Goal: Information Seeking & Learning: Learn about a topic

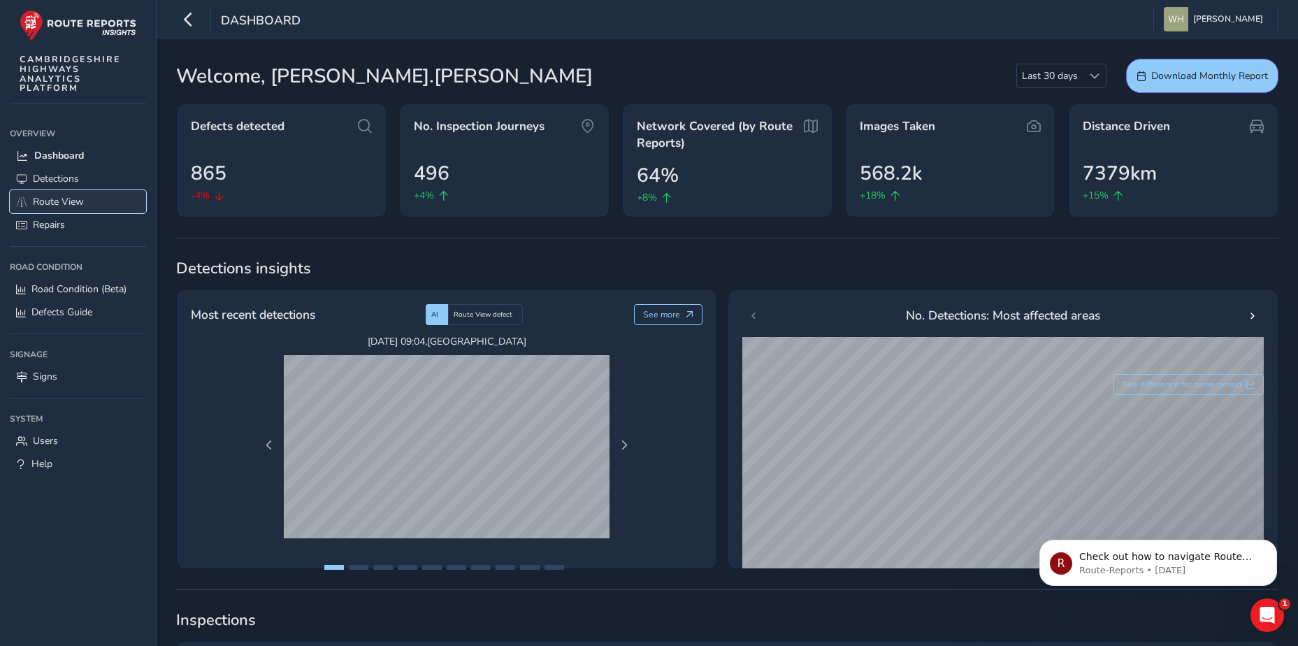
click at [82, 200] on span "Route View" at bounding box center [58, 201] width 51 height 13
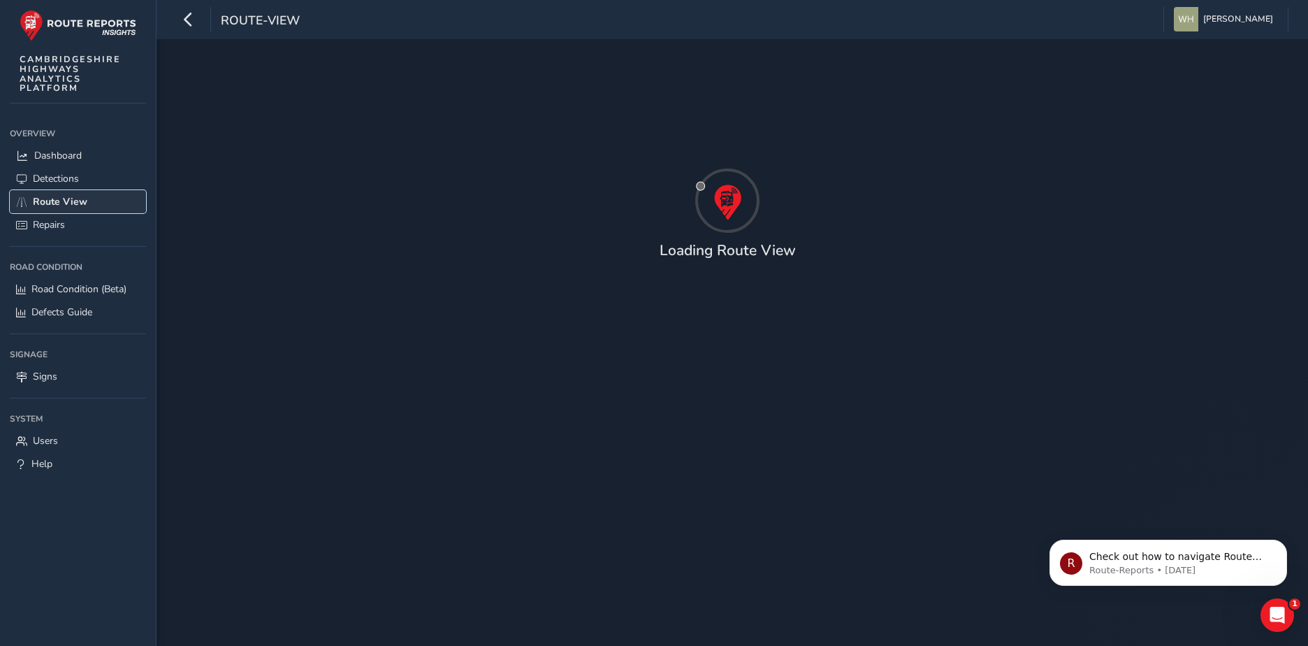
type input "[DATE] - [DATE]"
type input "00:00"
type input "23:59"
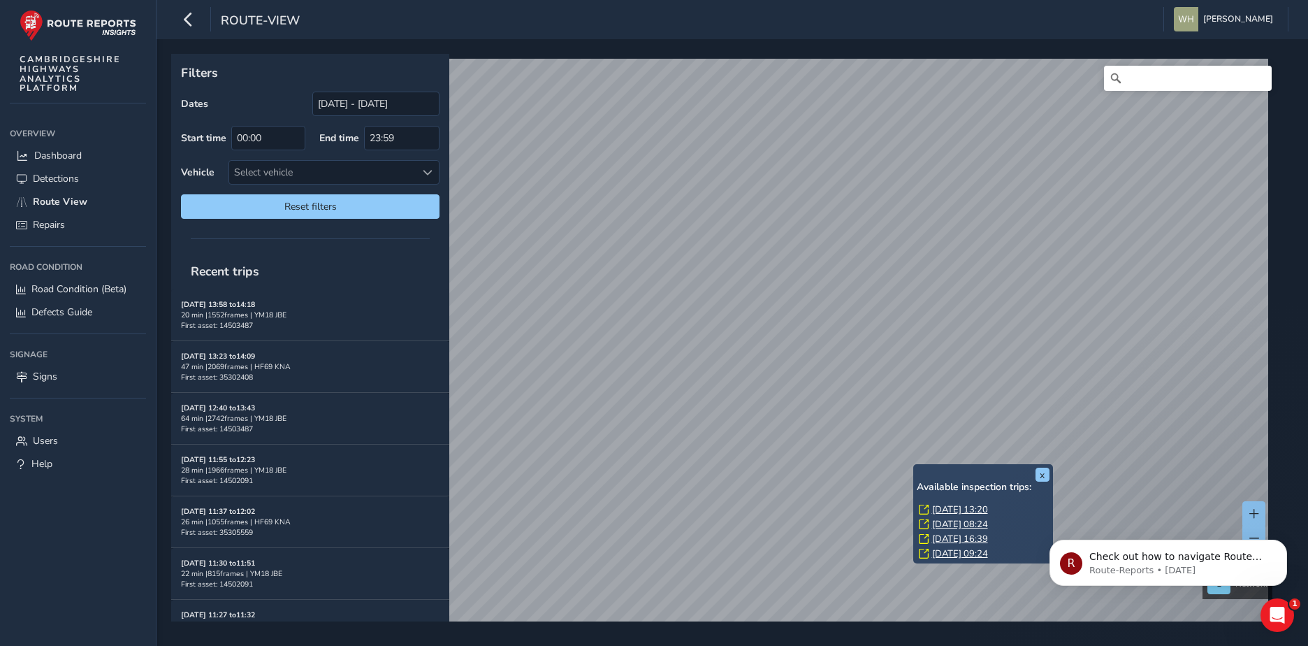
click at [956, 536] on link "[DATE] 16:39" at bounding box center [960, 538] width 56 height 13
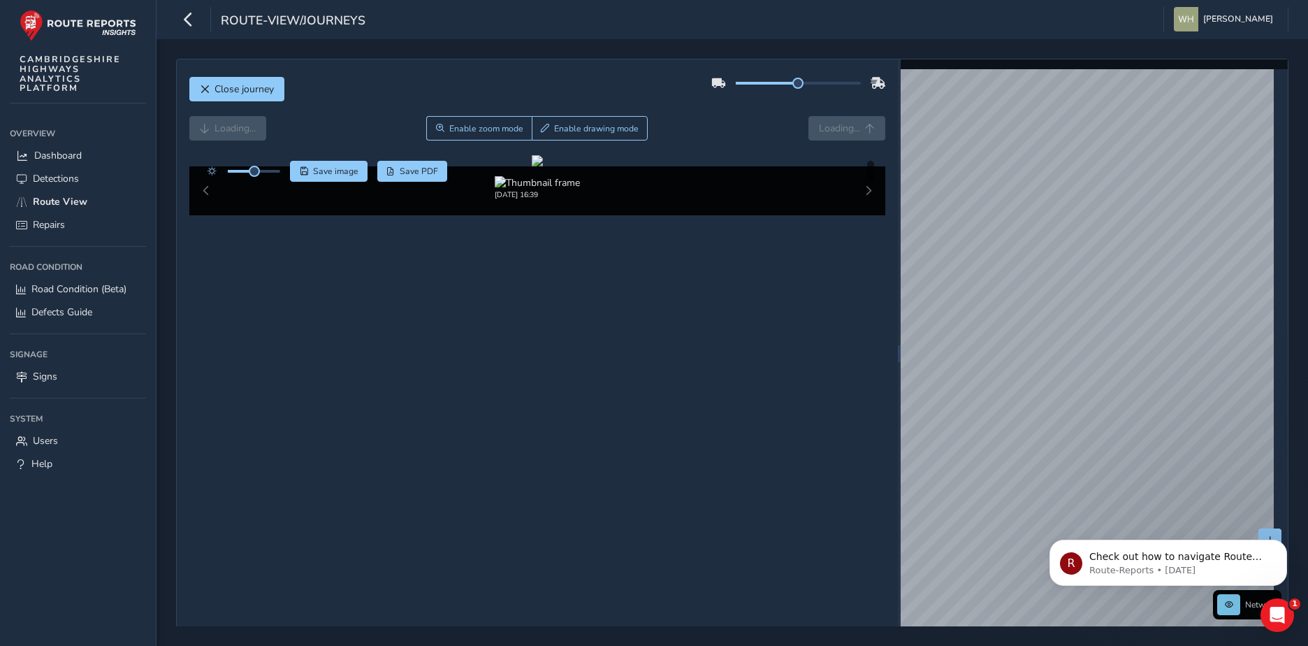
click at [857, 215] on div "[DATE] 16:39" at bounding box center [537, 190] width 697 height 49
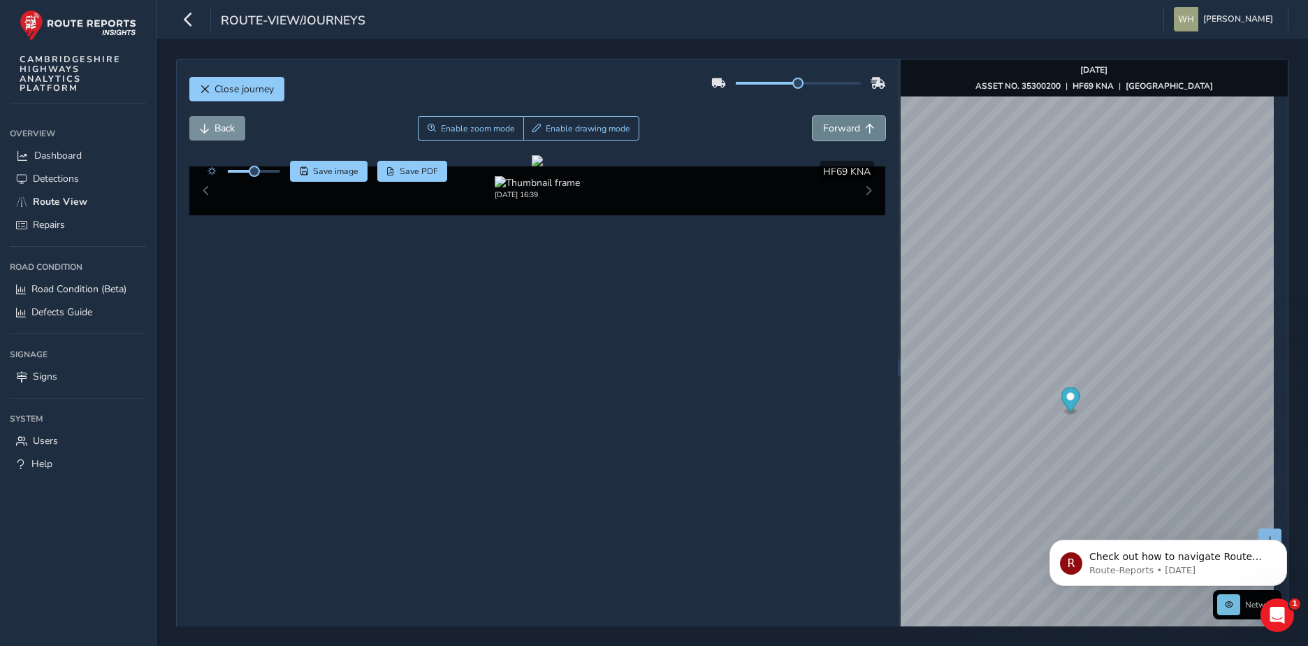
click at [853, 131] on span "Forward" at bounding box center [841, 128] width 37 height 13
click at [852, 131] on span "Forward" at bounding box center [841, 128] width 37 height 13
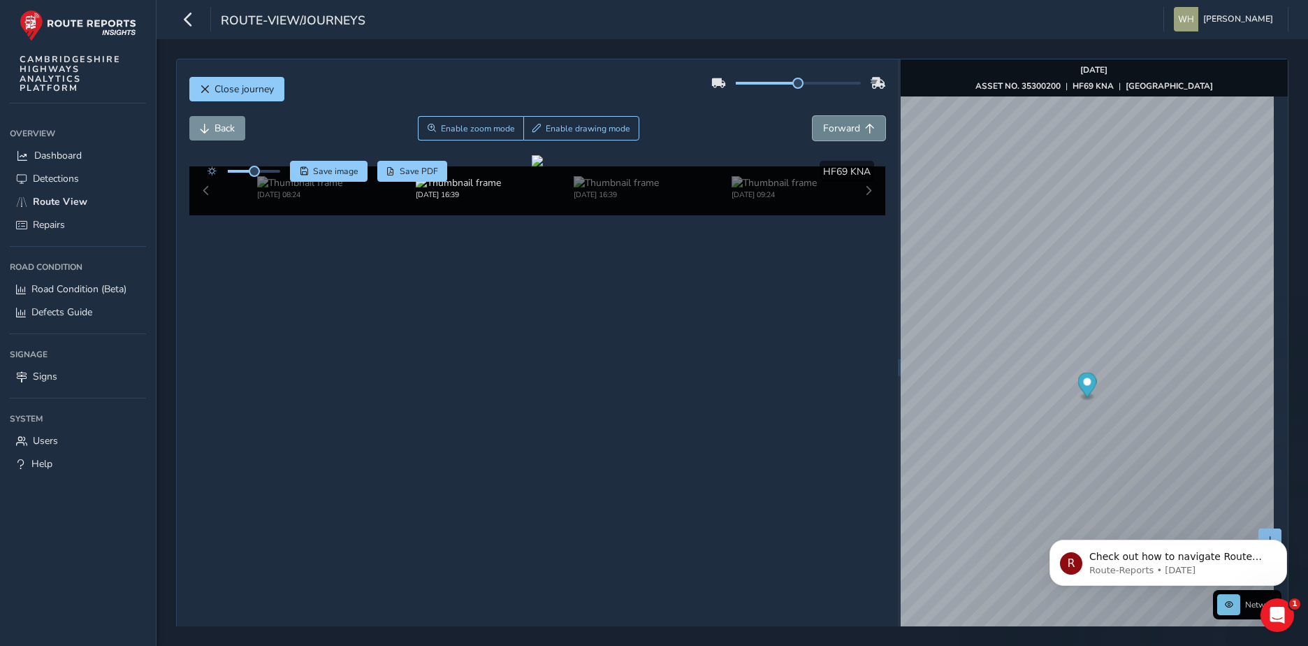
click at [852, 131] on span "Forward" at bounding box center [841, 128] width 37 height 13
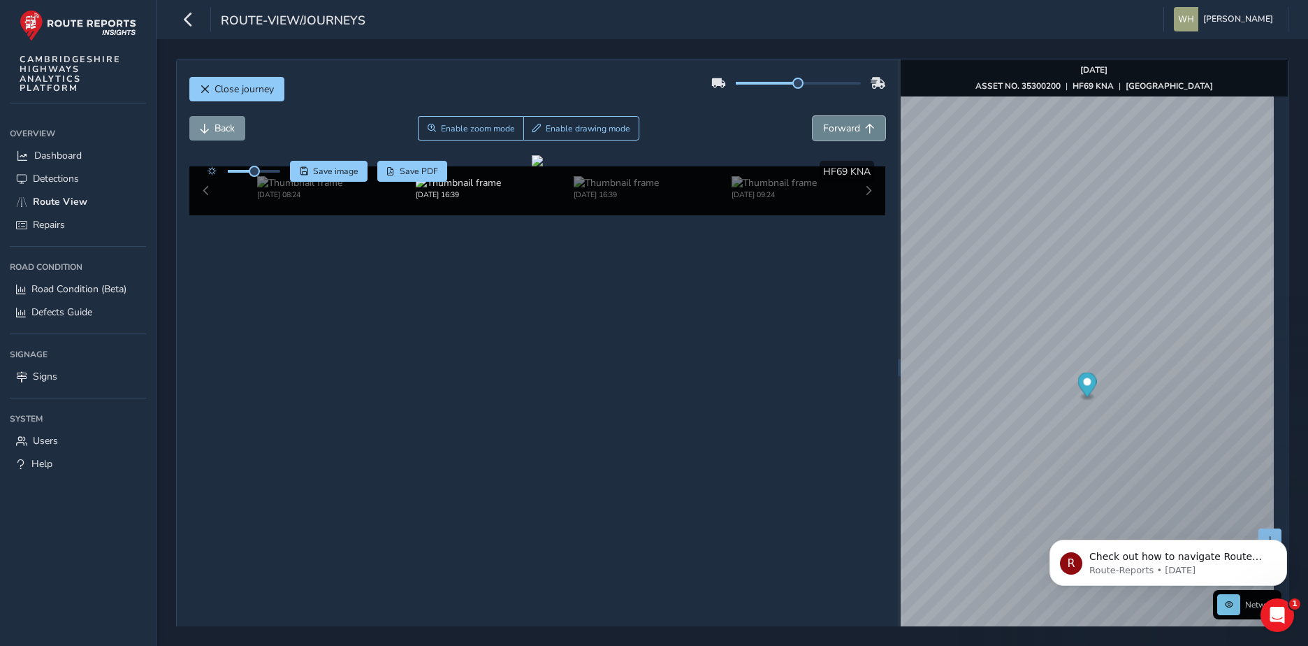
click at [852, 131] on span "Forward" at bounding box center [841, 128] width 37 height 13
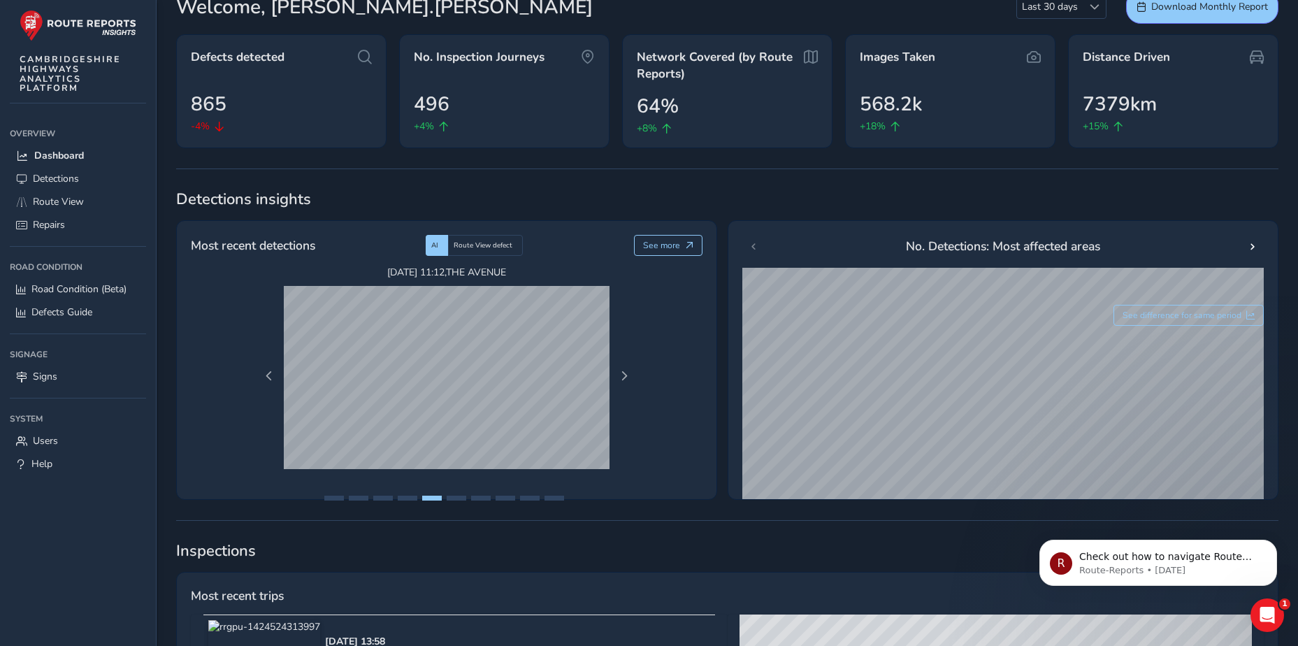
scroll to position [61, 0]
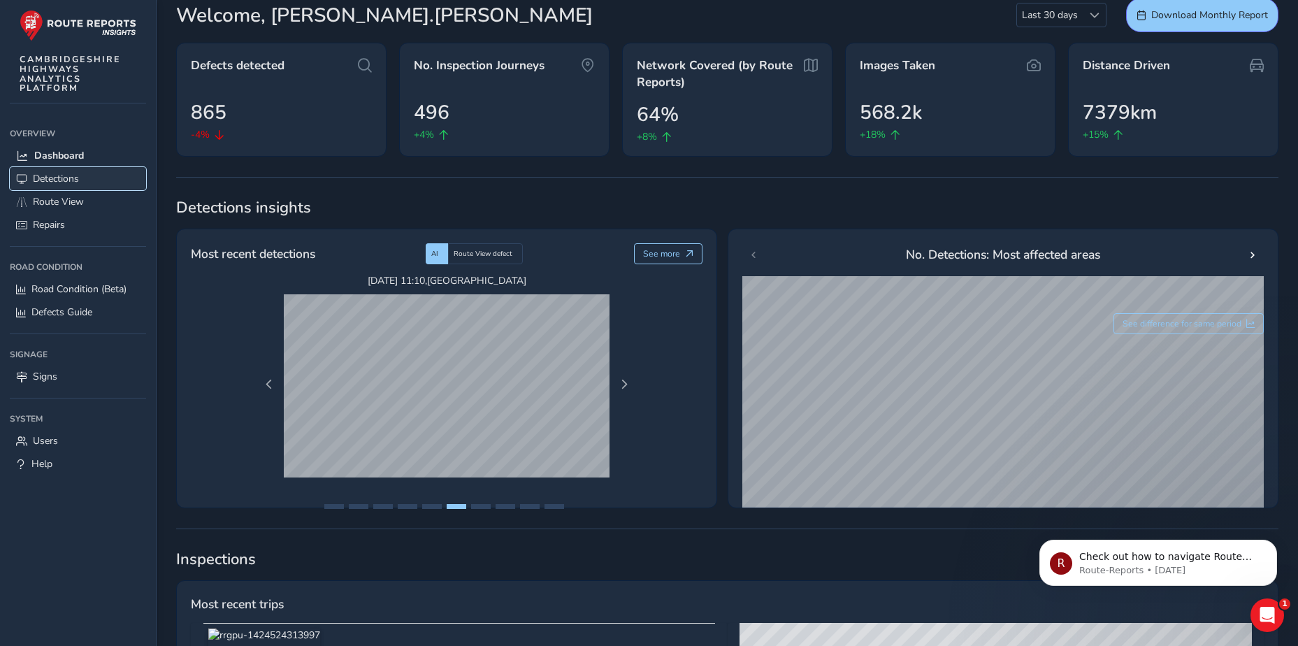
click at [72, 181] on span "Detections" at bounding box center [56, 178] width 46 height 13
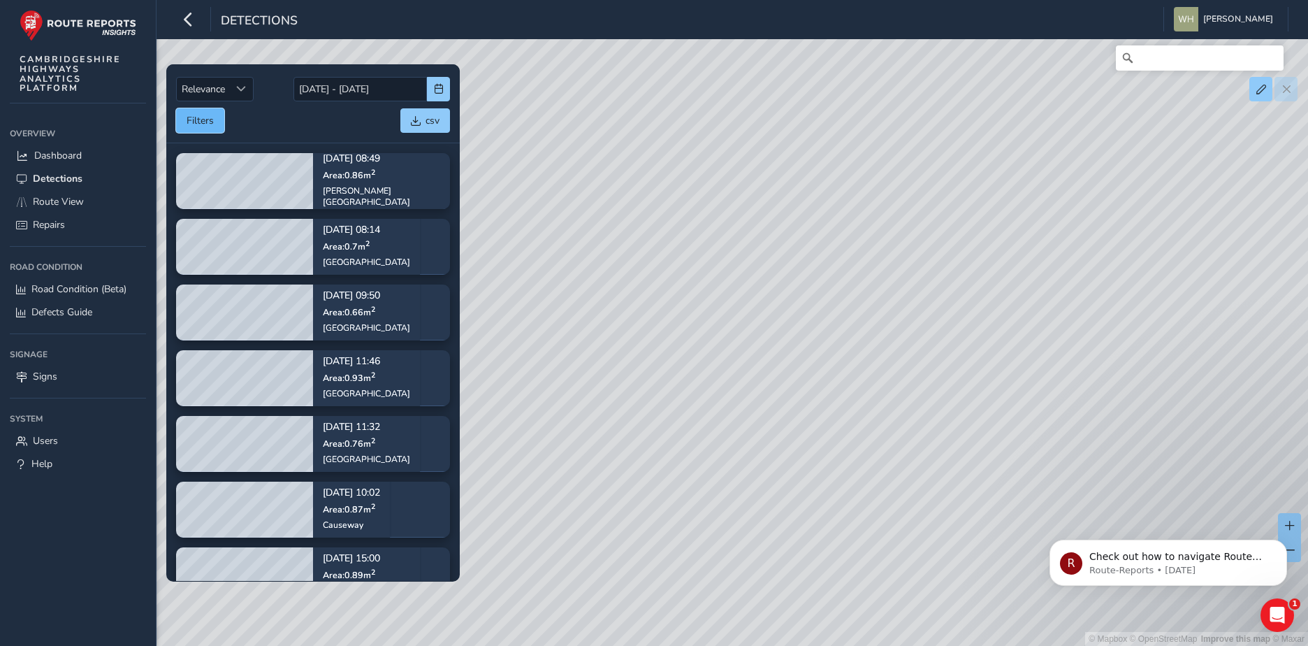
click at [209, 129] on button "Filters" at bounding box center [200, 120] width 48 height 24
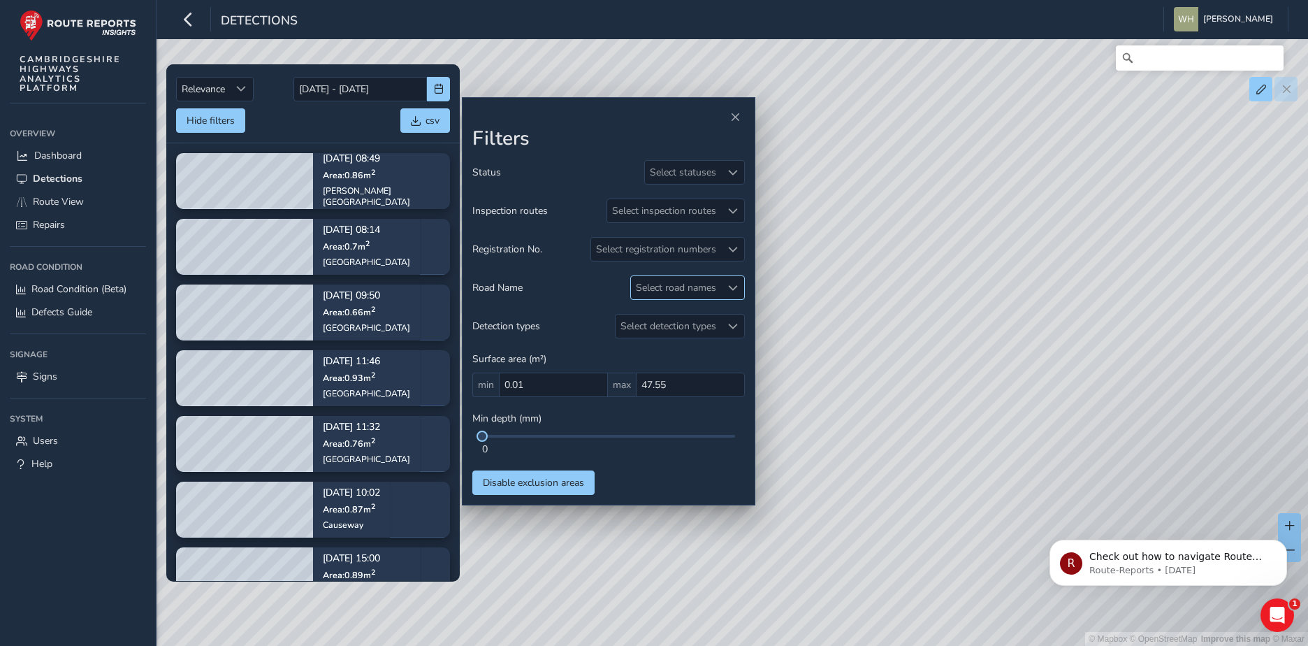
click at [719, 282] on div "Select road names" at bounding box center [676, 287] width 90 height 23
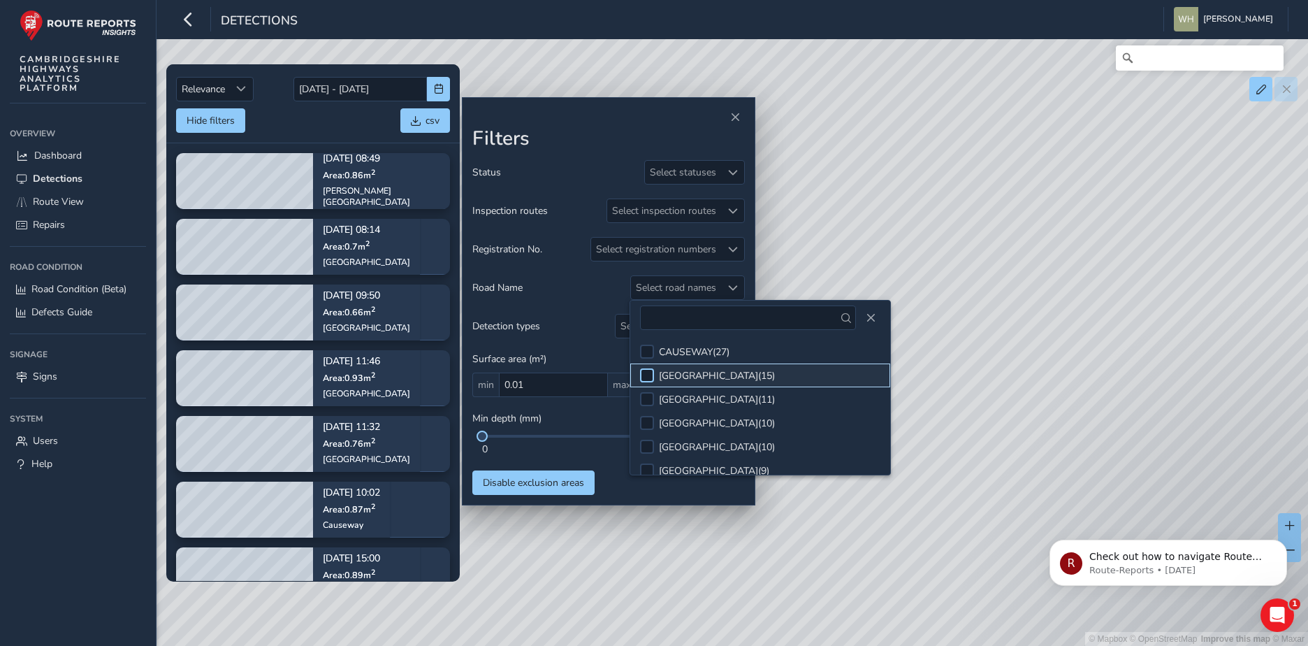
click at [649, 375] on div at bounding box center [647, 375] width 14 height 14
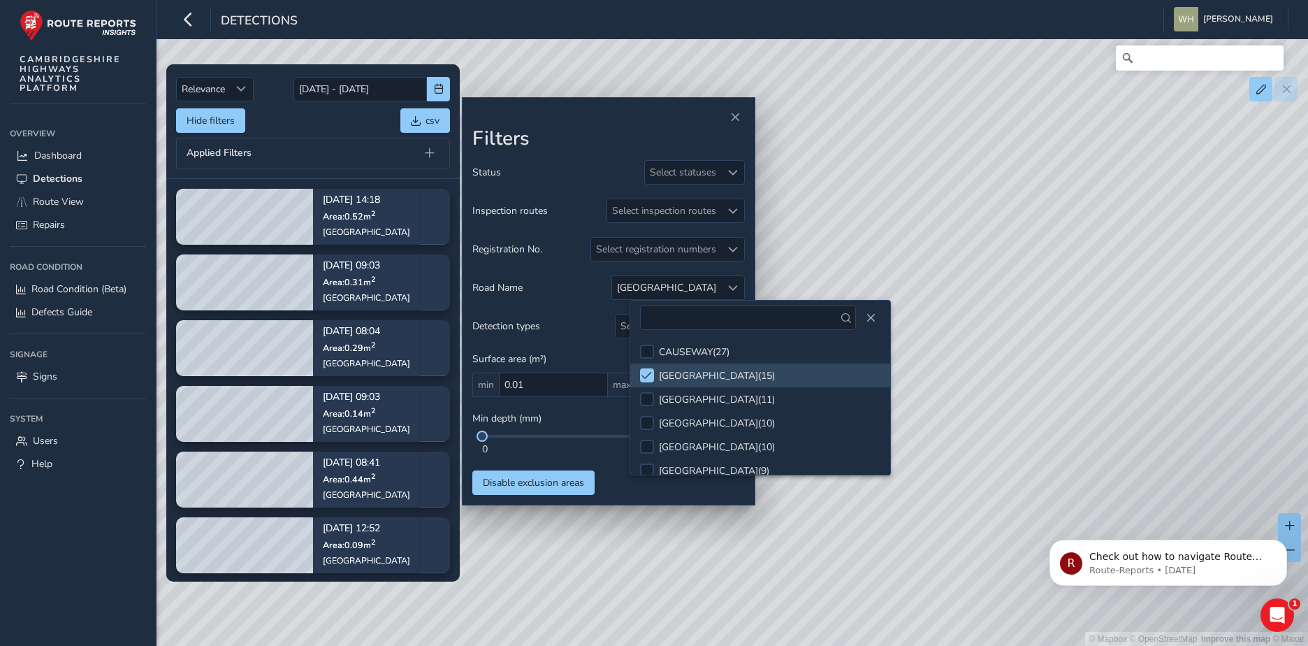
click at [576, 293] on div "Road Name HIGH STREET" at bounding box center [608, 287] width 273 height 24
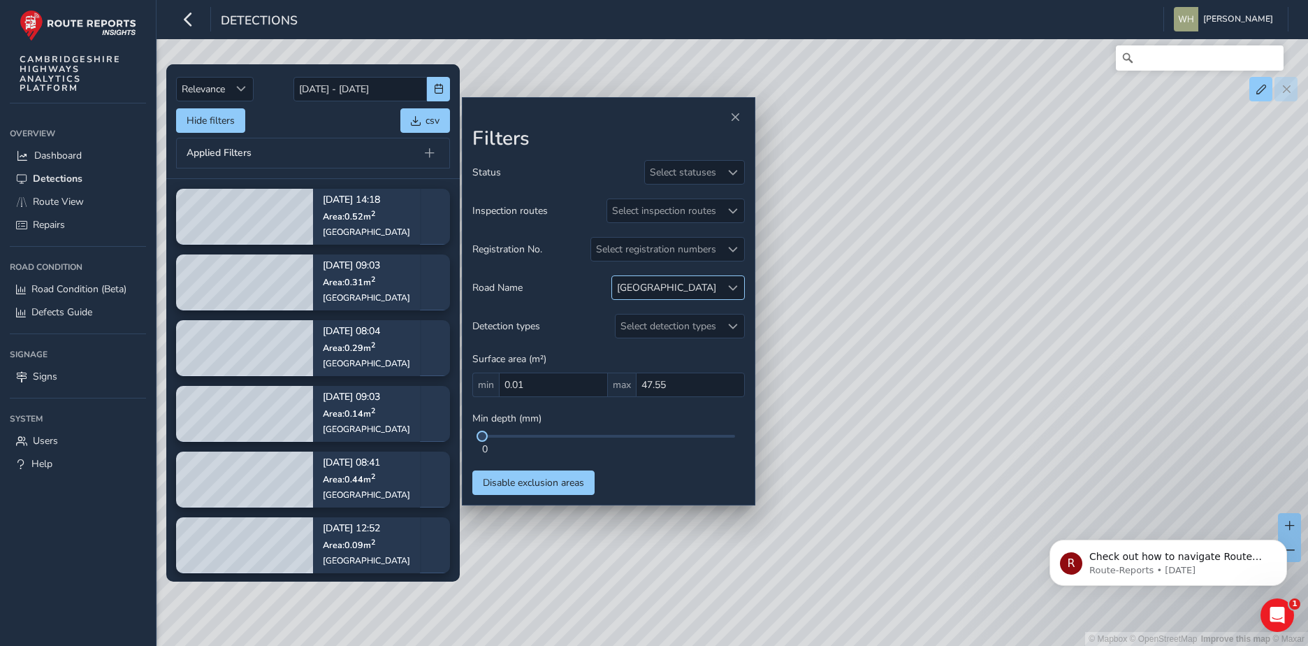
click at [692, 287] on div "HIGH STREET" at bounding box center [666, 287] width 99 height 13
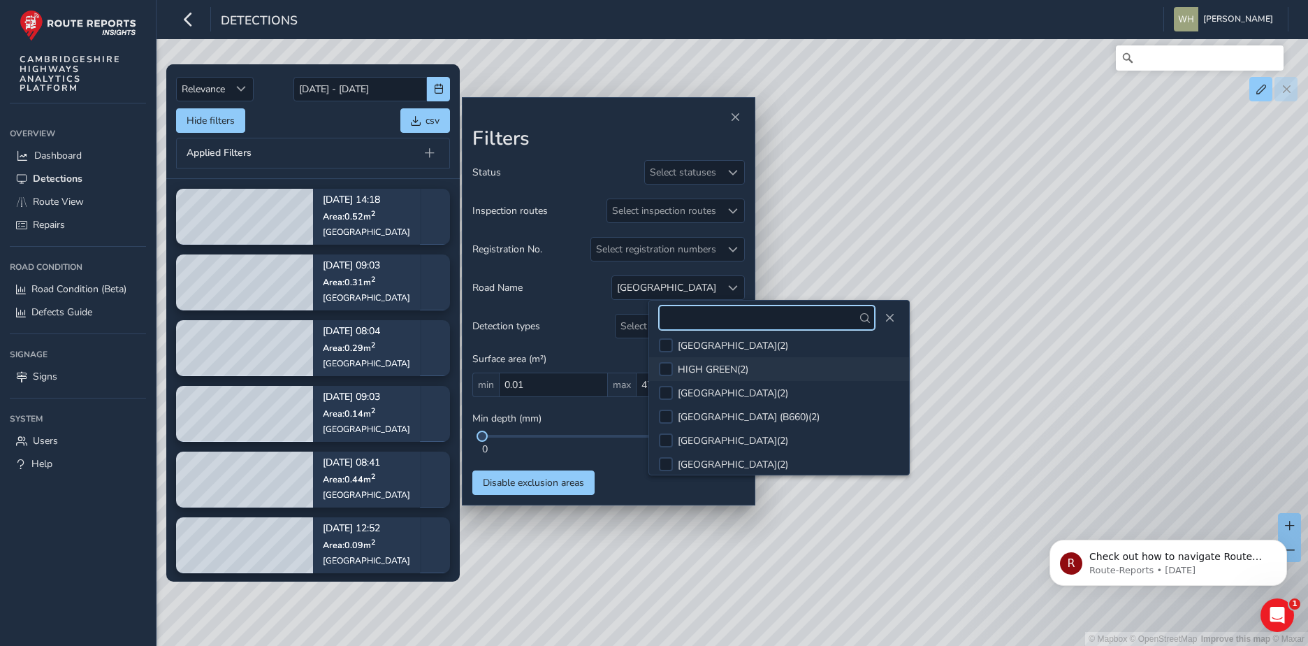
scroll to position [769, 0]
click at [585, 307] on div "Status Select statuses Inspection routes Select inspection routes Registration …" at bounding box center [608, 327] width 273 height 335
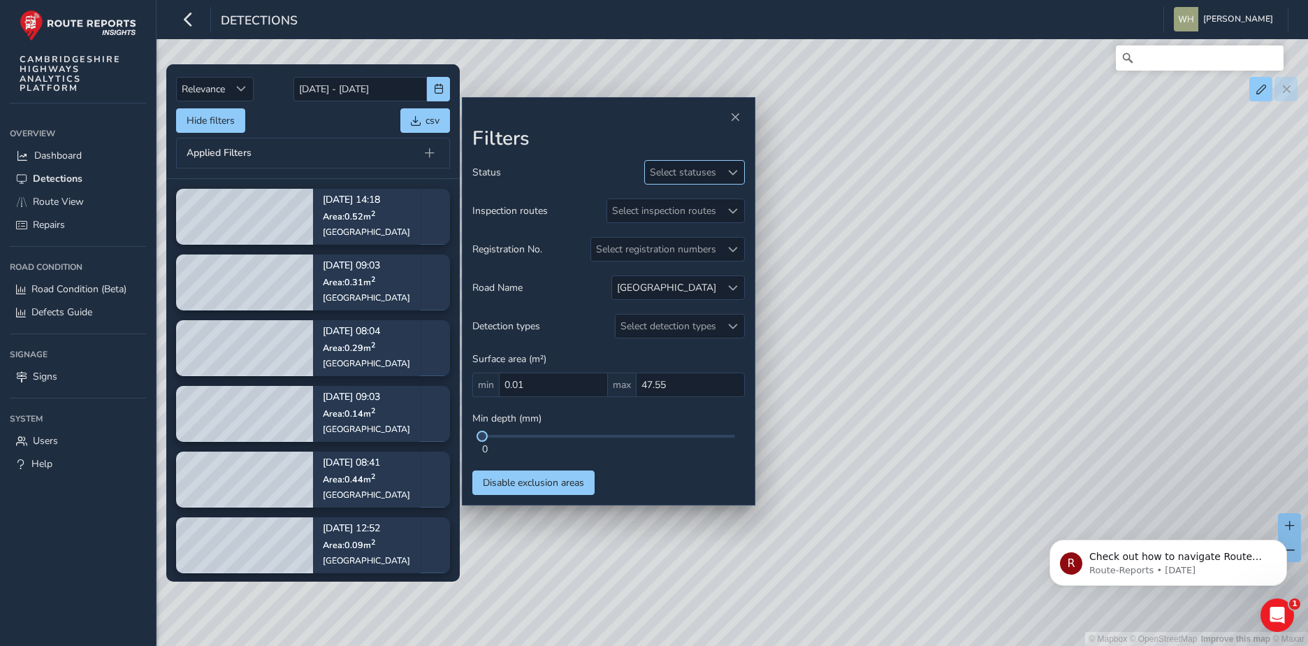
click at [676, 175] on div "Select statuses" at bounding box center [683, 172] width 76 height 23
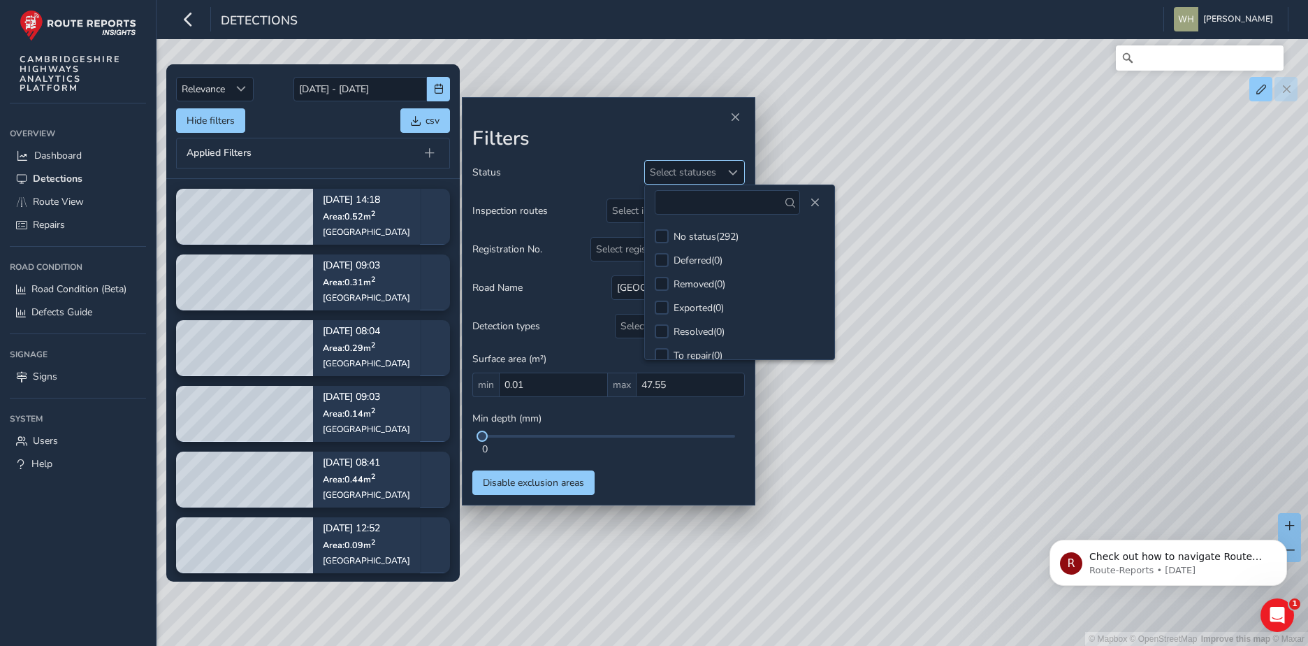
click at [676, 174] on div "Select statuses" at bounding box center [683, 172] width 76 height 23
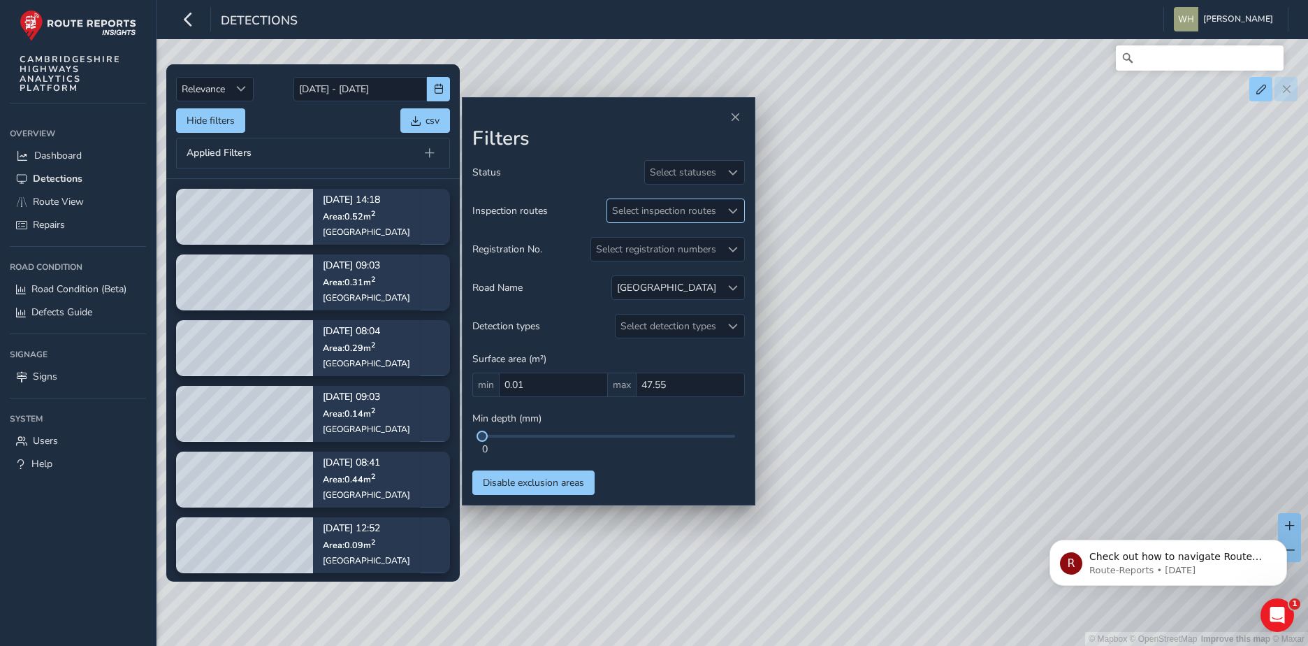
click at [667, 210] on div "Select inspection routes" at bounding box center [664, 210] width 114 height 23
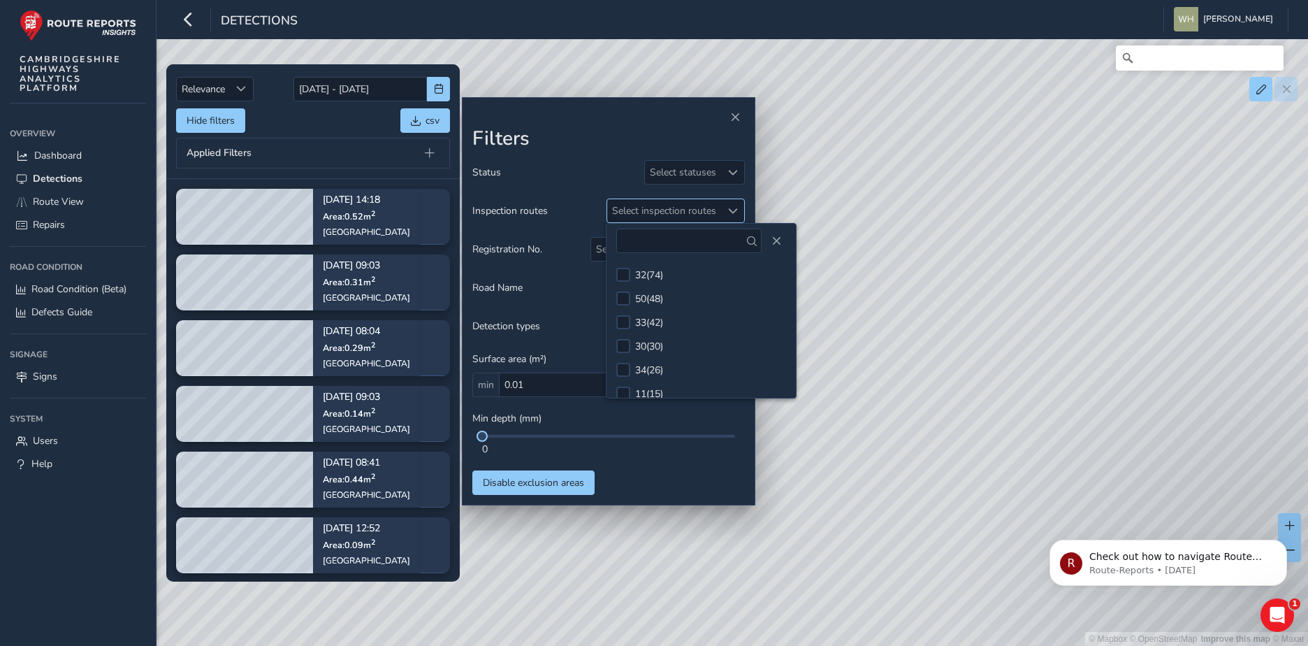
click at [667, 210] on div "Select inspection routes" at bounding box center [664, 210] width 114 height 23
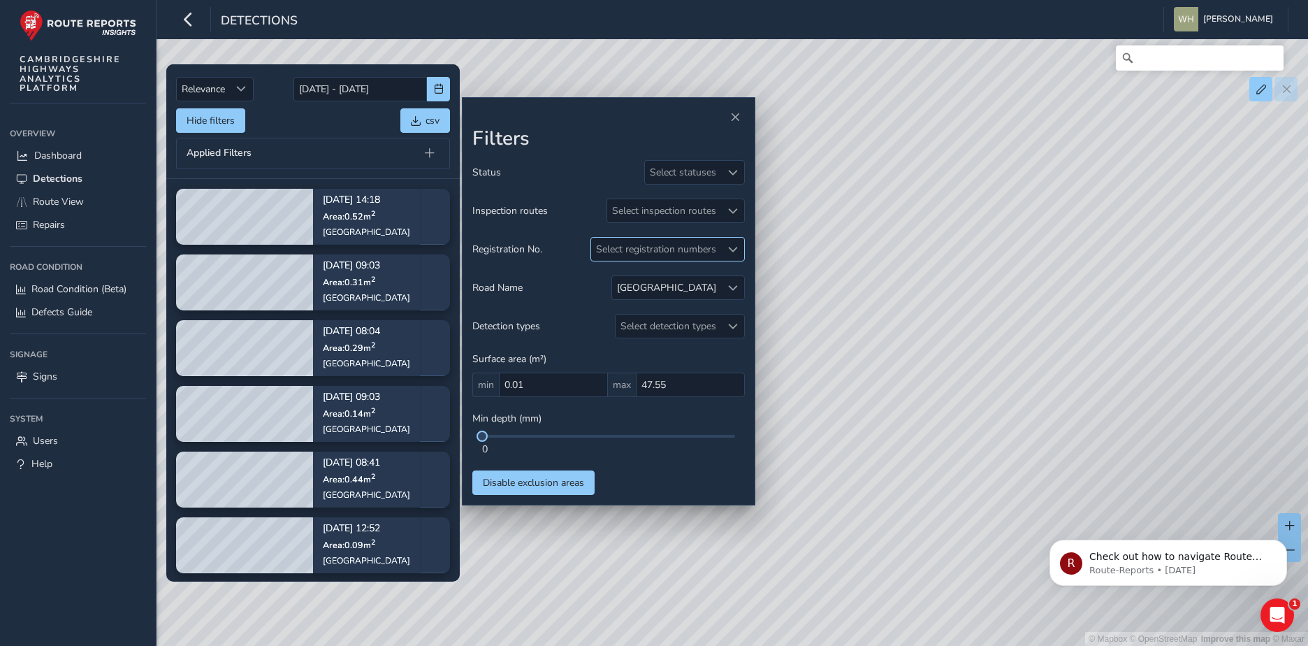
click at [637, 253] on div "Select registration numbers" at bounding box center [656, 249] width 130 height 23
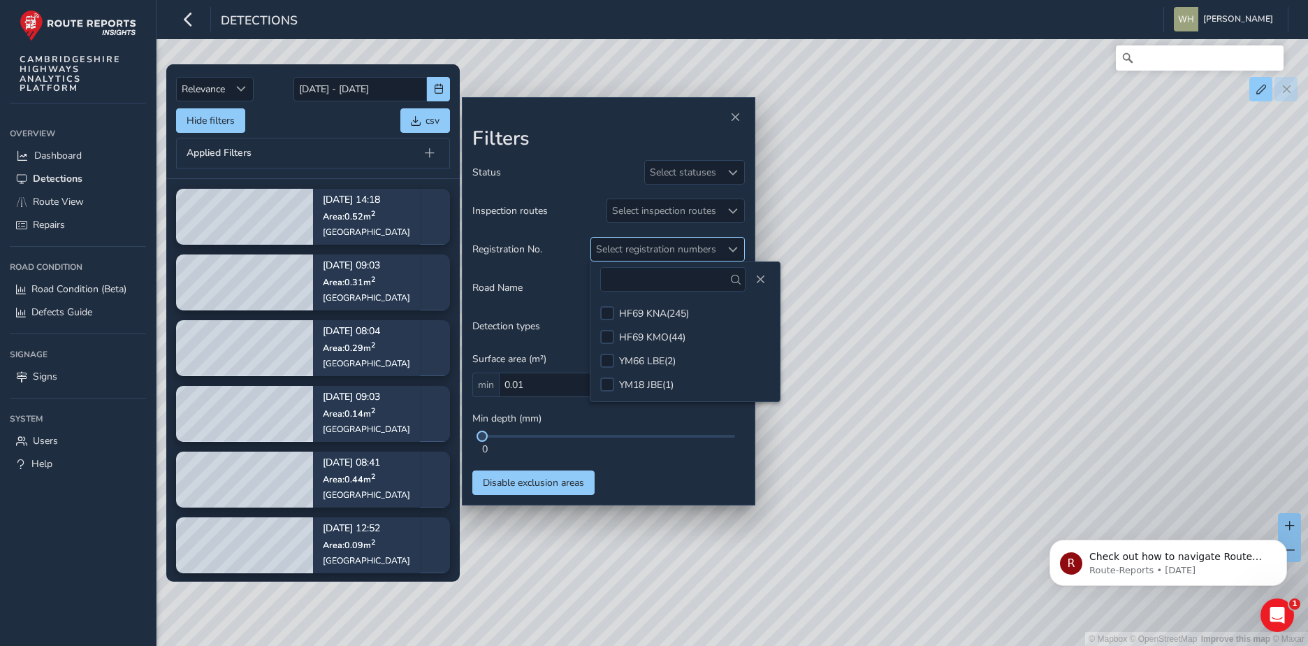
click at [637, 254] on div "Select registration numbers" at bounding box center [656, 249] width 130 height 23
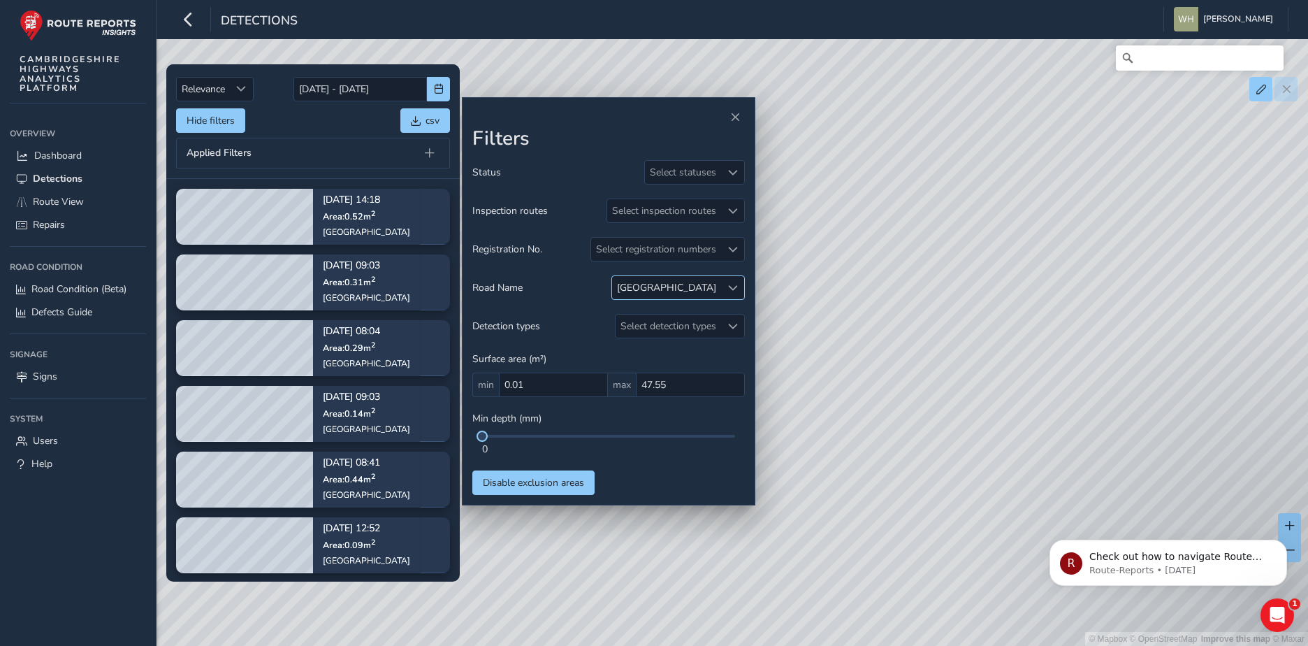
click at [729, 286] on span at bounding box center [733, 288] width 10 height 10
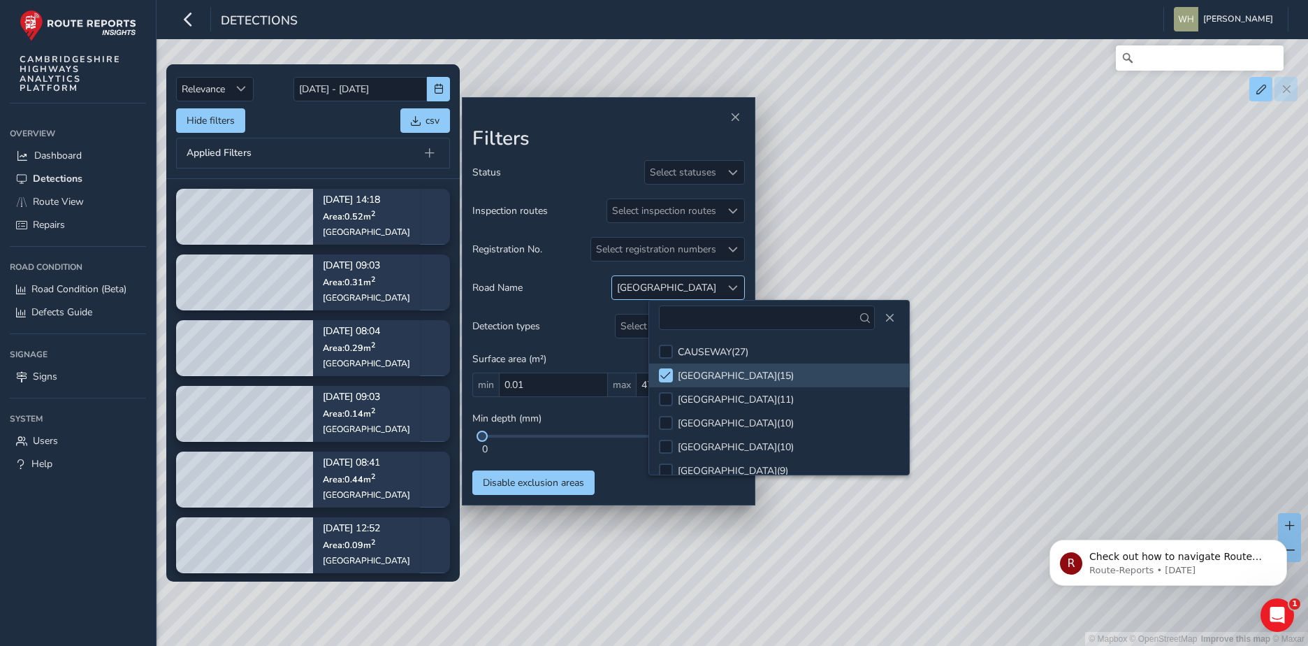
click at [729, 286] on span at bounding box center [733, 288] width 10 height 10
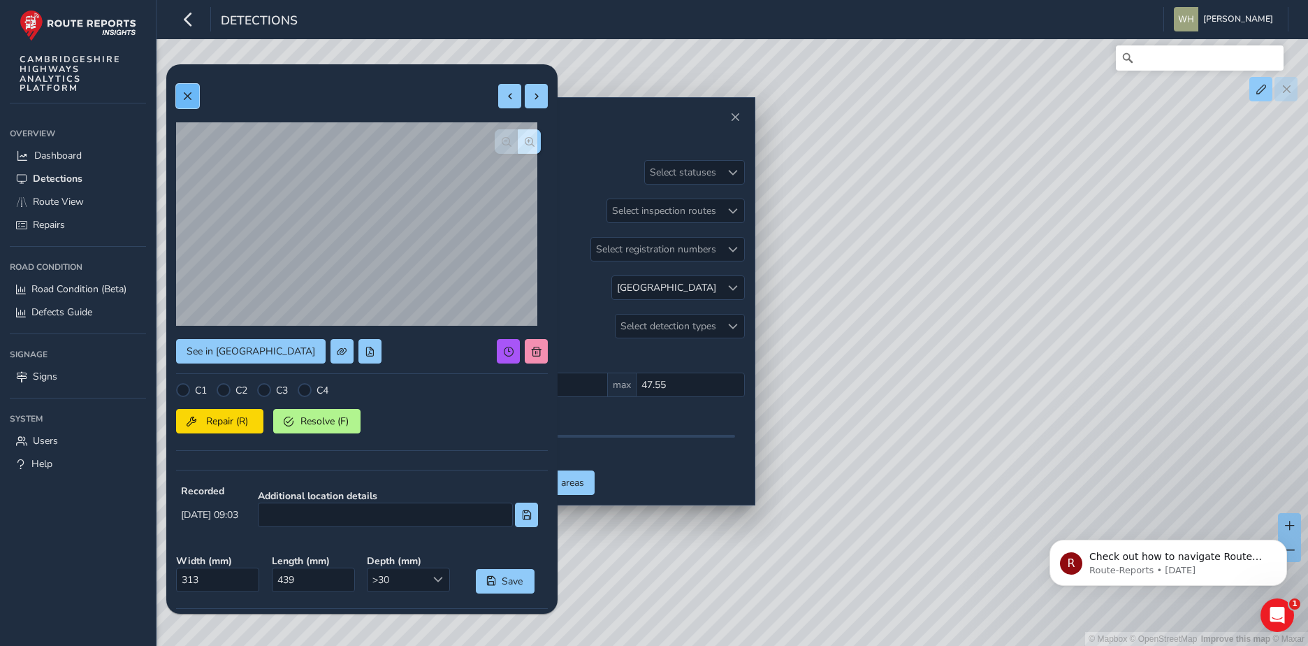
click at [190, 92] on span at bounding box center [187, 97] width 10 height 10
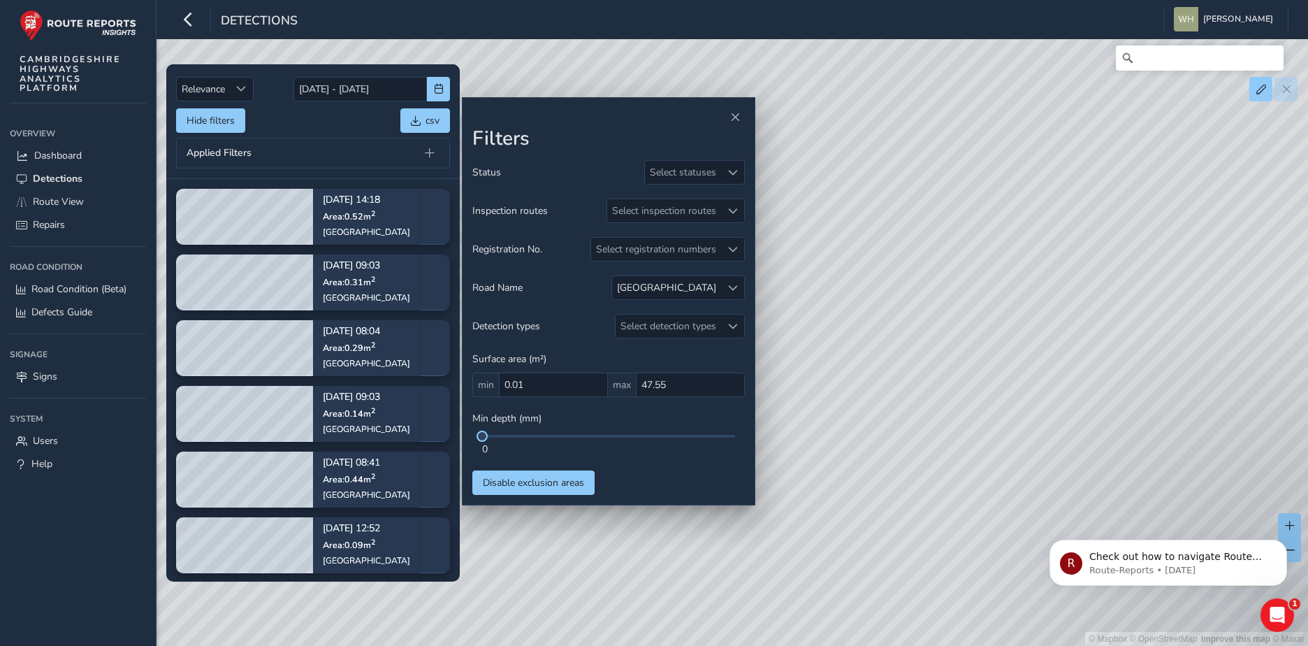
click at [325, 159] on div "Applied Filters" at bounding box center [313, 153] width 274 height 31
click at [729, 289] on span at bounding box center [733, 288] width 10 height 10
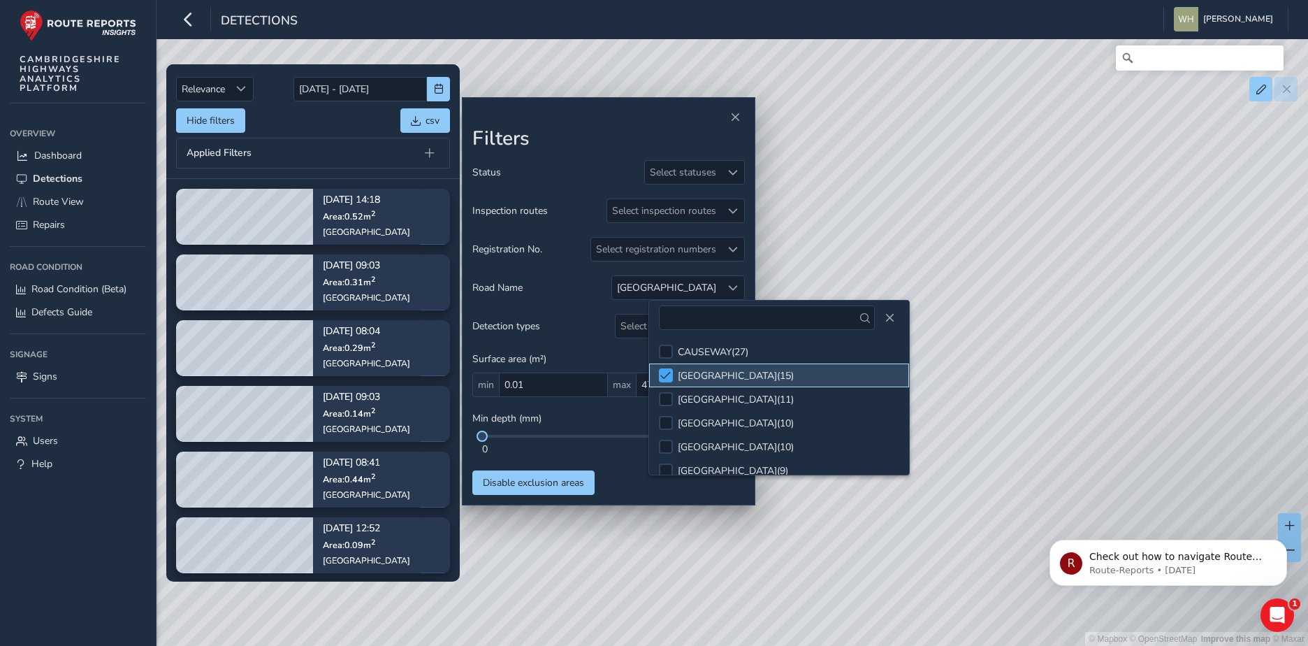
click at [667, 373] on span at bounding box center [665, 375] width 10 height 10
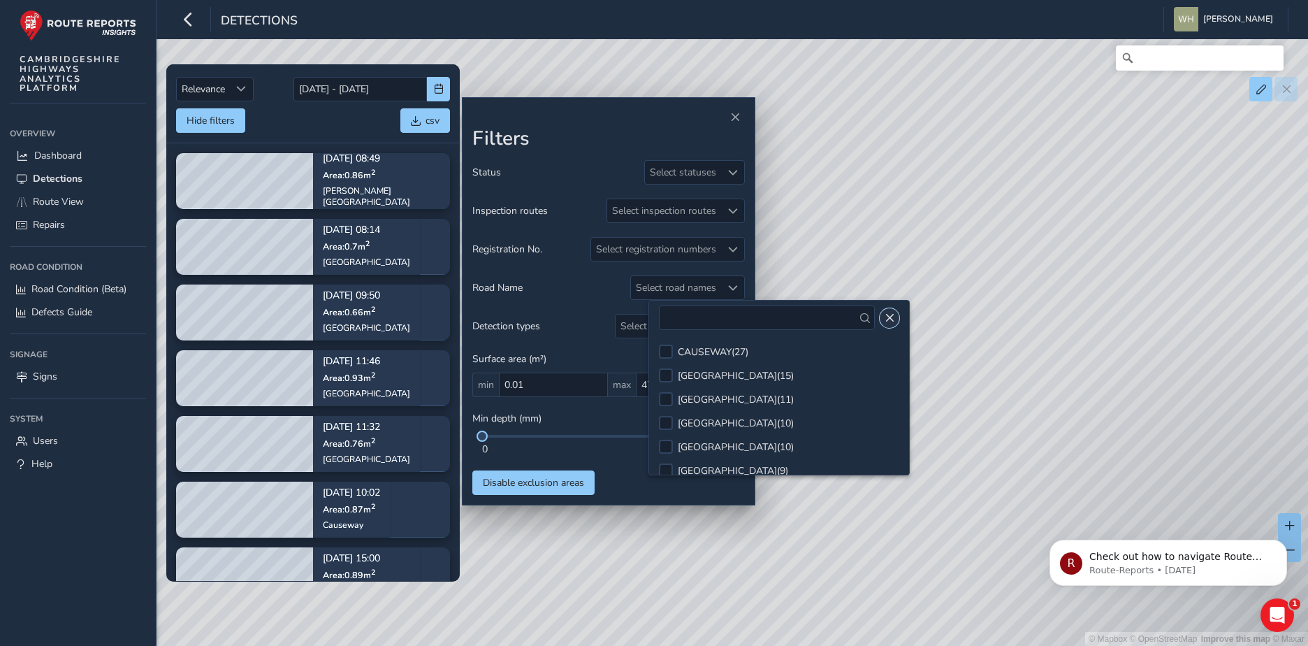
click at [885, 319] on span "Close" at bounding box center [890, 318] width 10 height 10
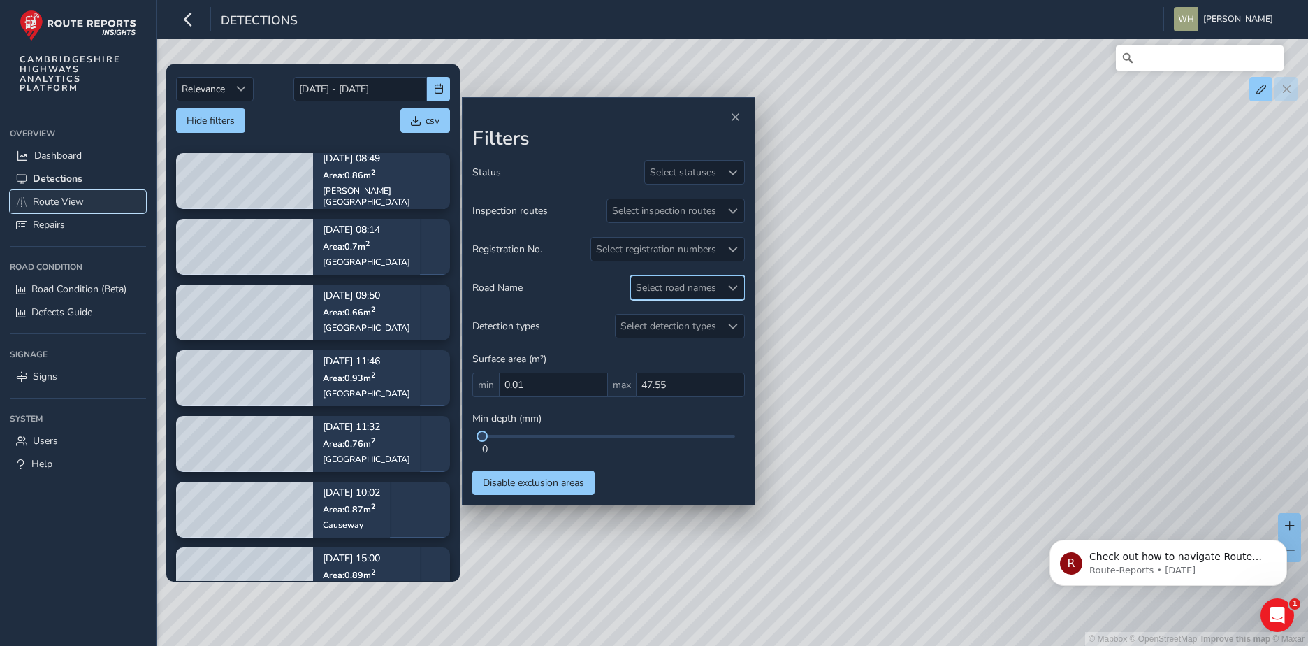
click at [67, 203] on span "Route View" at bounding box center [58, 201] width 51 height 13
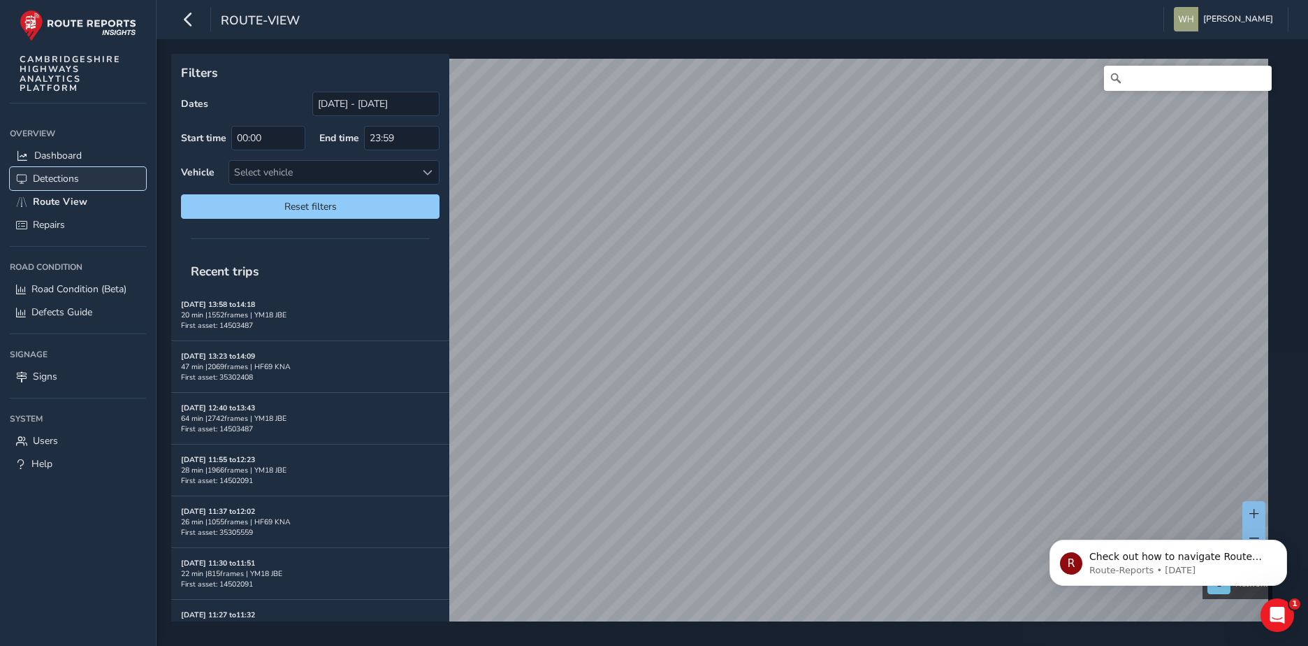
click at [63, 177] on span "Detections" at bounding box center [56, 178] width 46 height 13
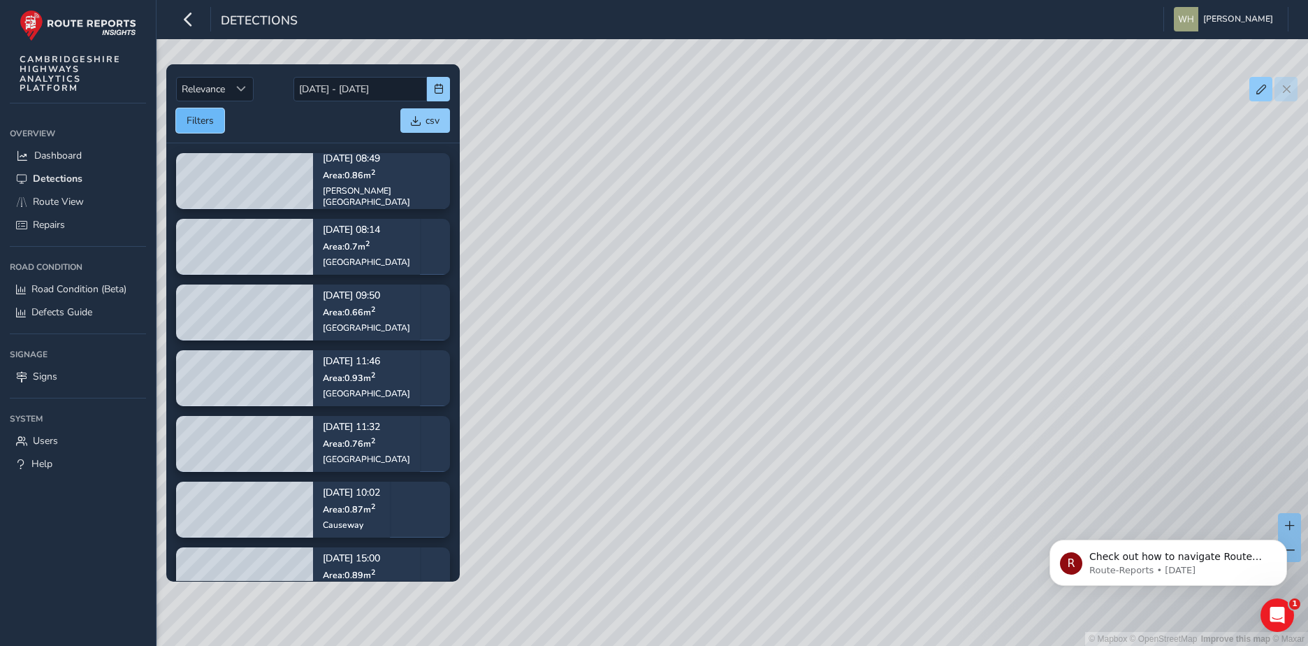
click at [190, 131] on button "Filters" at bounding box center [200, 120] width 48 height 24
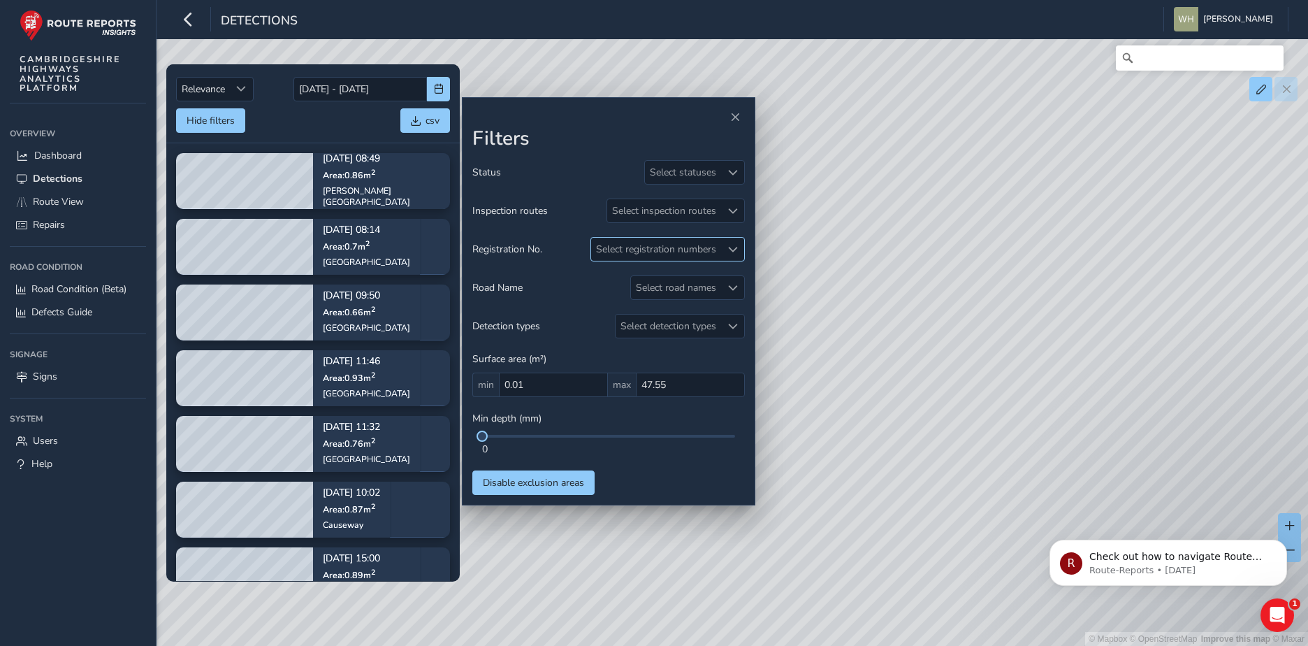
click at [649, 242] on div "Select registration numbers" at bounding box center [656, 249] width 130 height 23
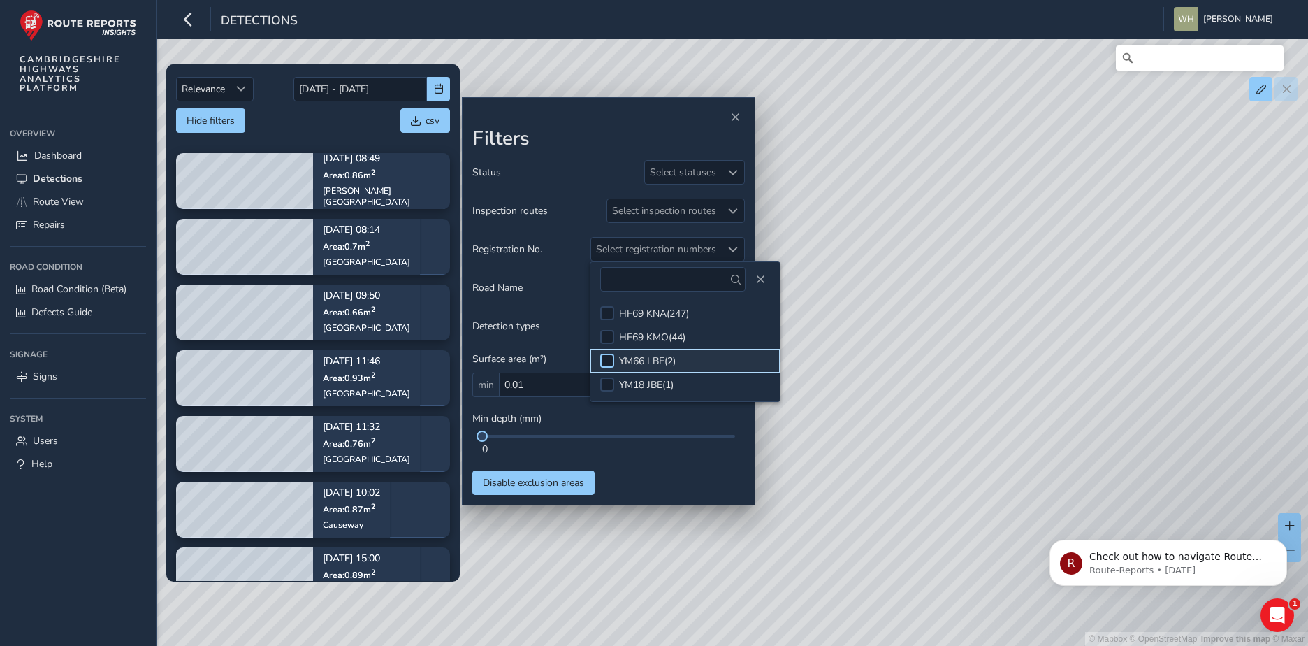
click at [605, 362] on div at bounding box center [607, 361] width 14 height 14
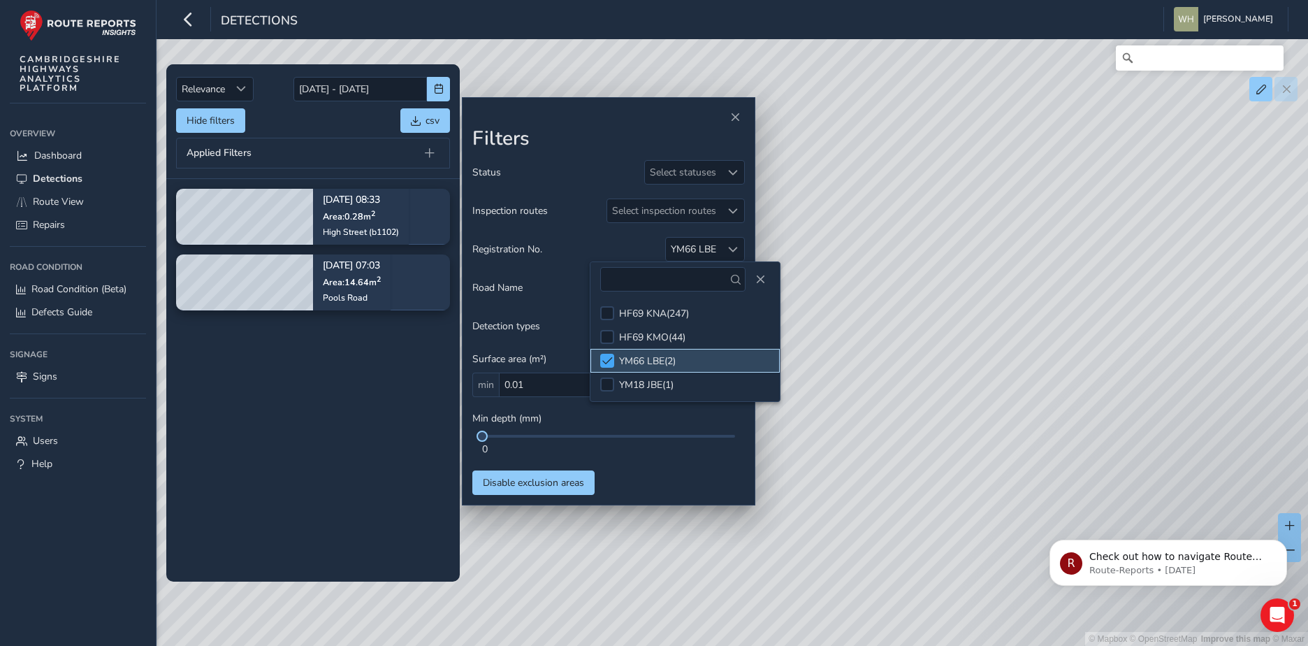
click at [608, 357] on span at bounding box center [607, 361] width 10 height 10
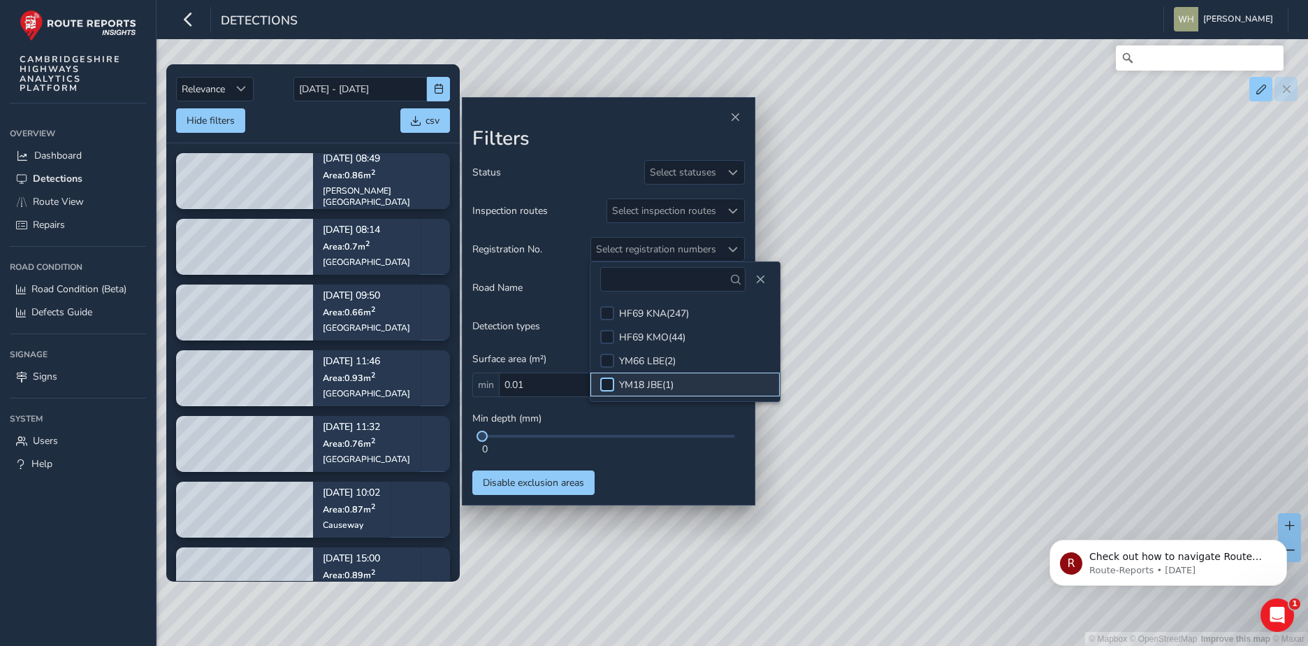
click at [605, 381] on div at bounding box center [607, 384] width 14 height 14
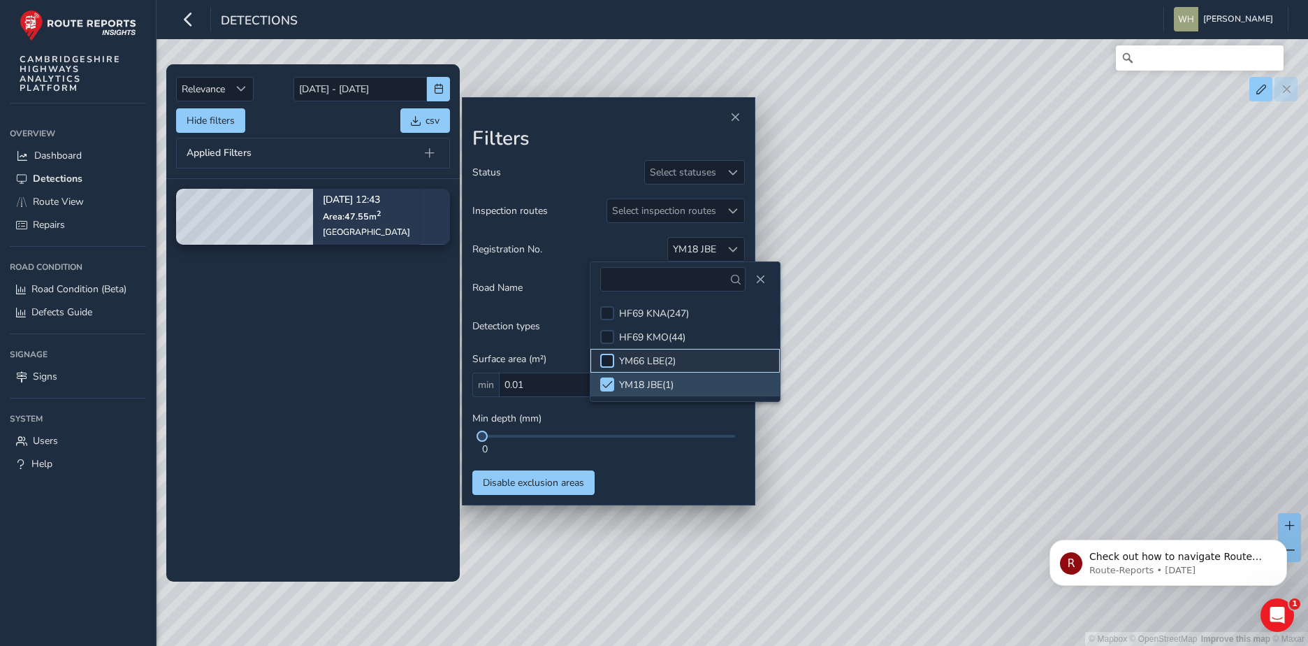
click at [604, 358] on div at bounding box center [607, 361] width 14 height 14
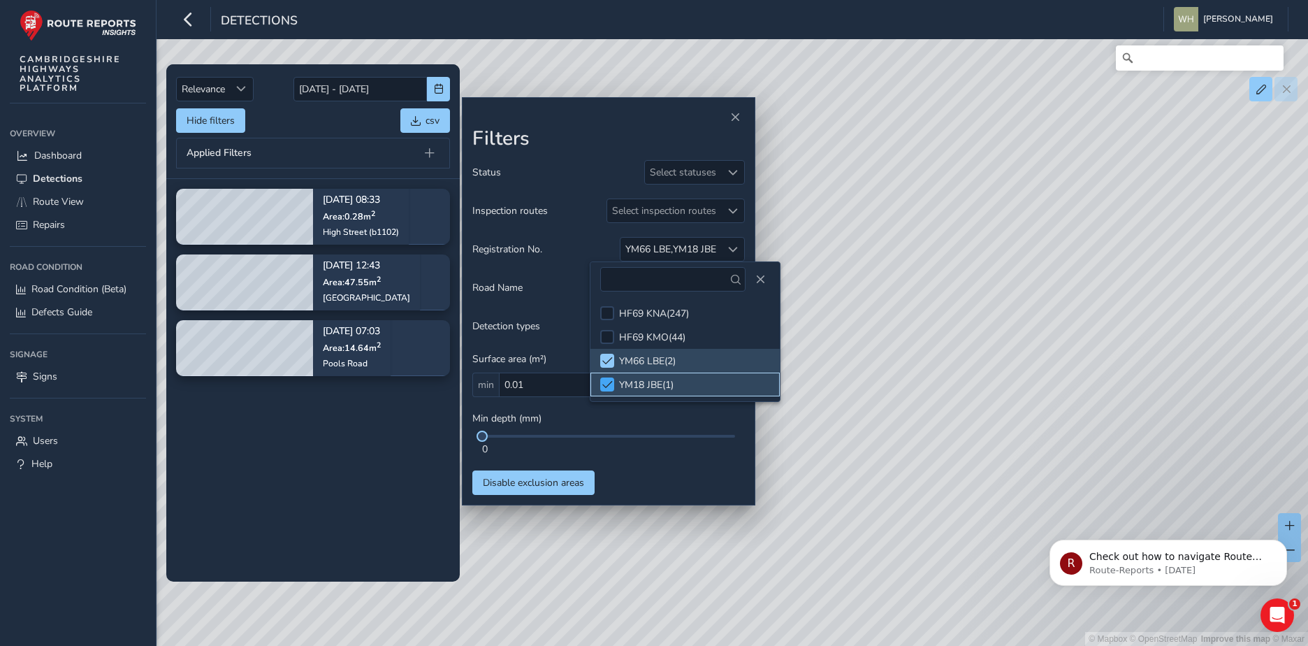
click at [609, 383] on span at bounding box center [607, 384] width 10 height 10
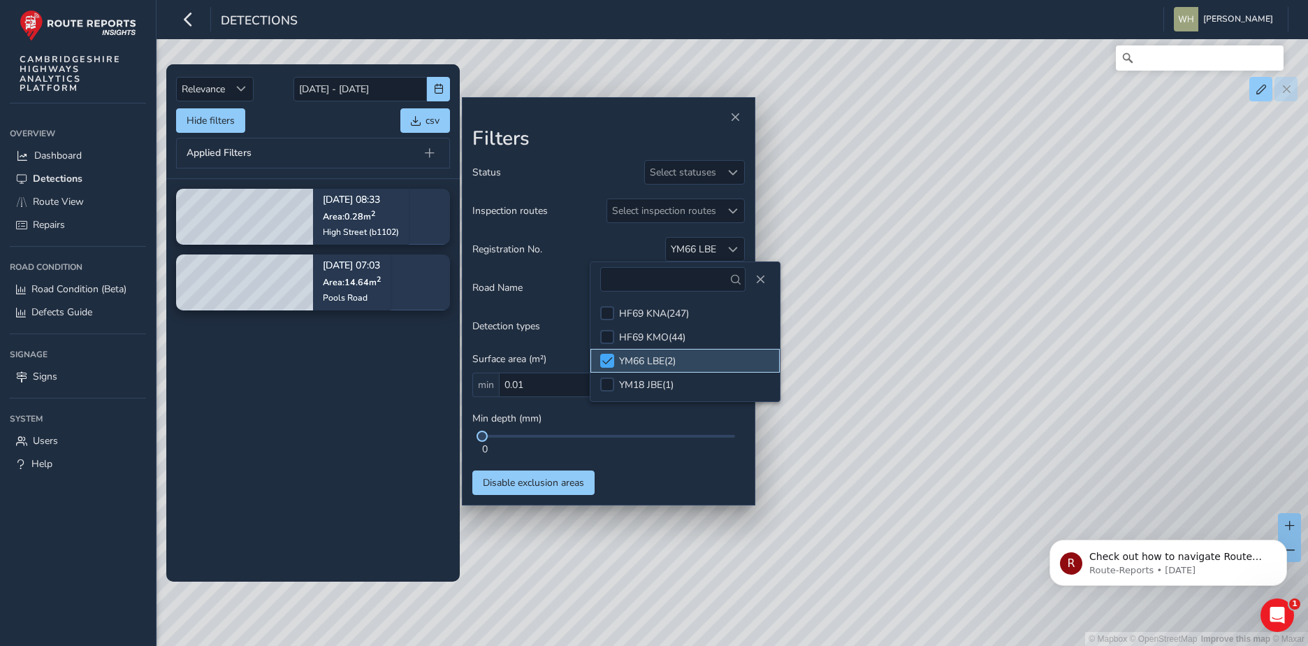
click at [608, 358] on span at bounding box center [607, 361] width 10 height 10
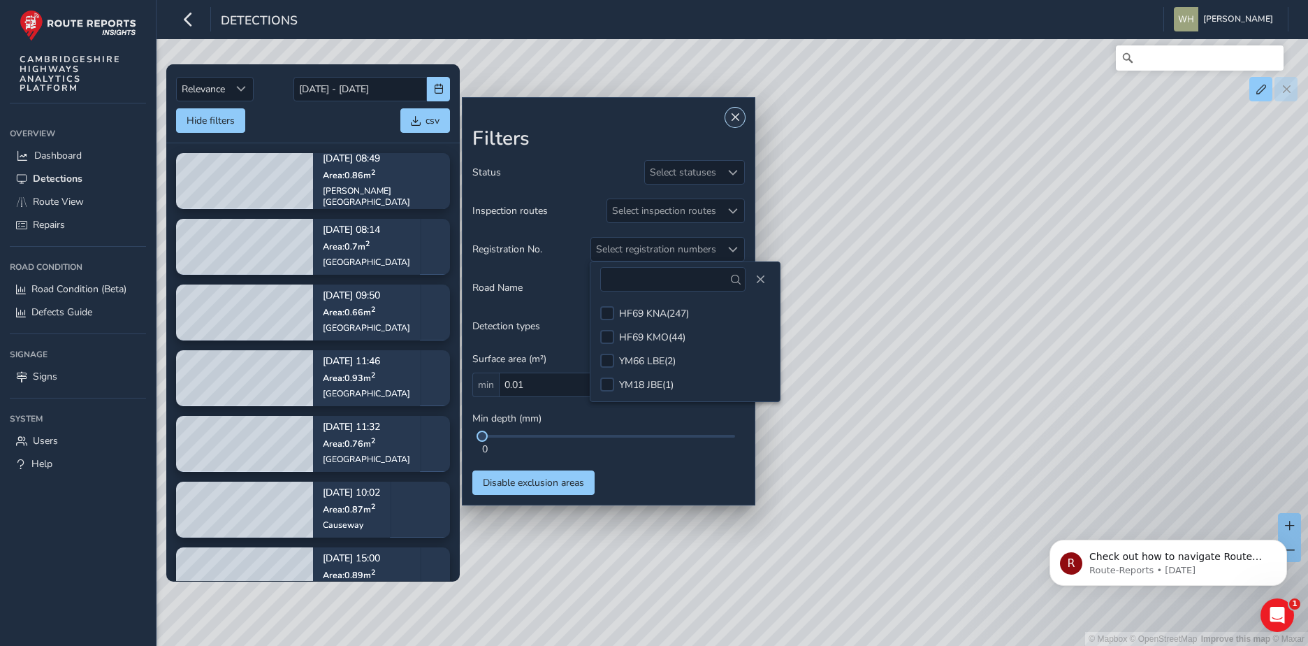
click at [733, 115] on span "Close" at bounding box center [735, 118] width 10 height 10
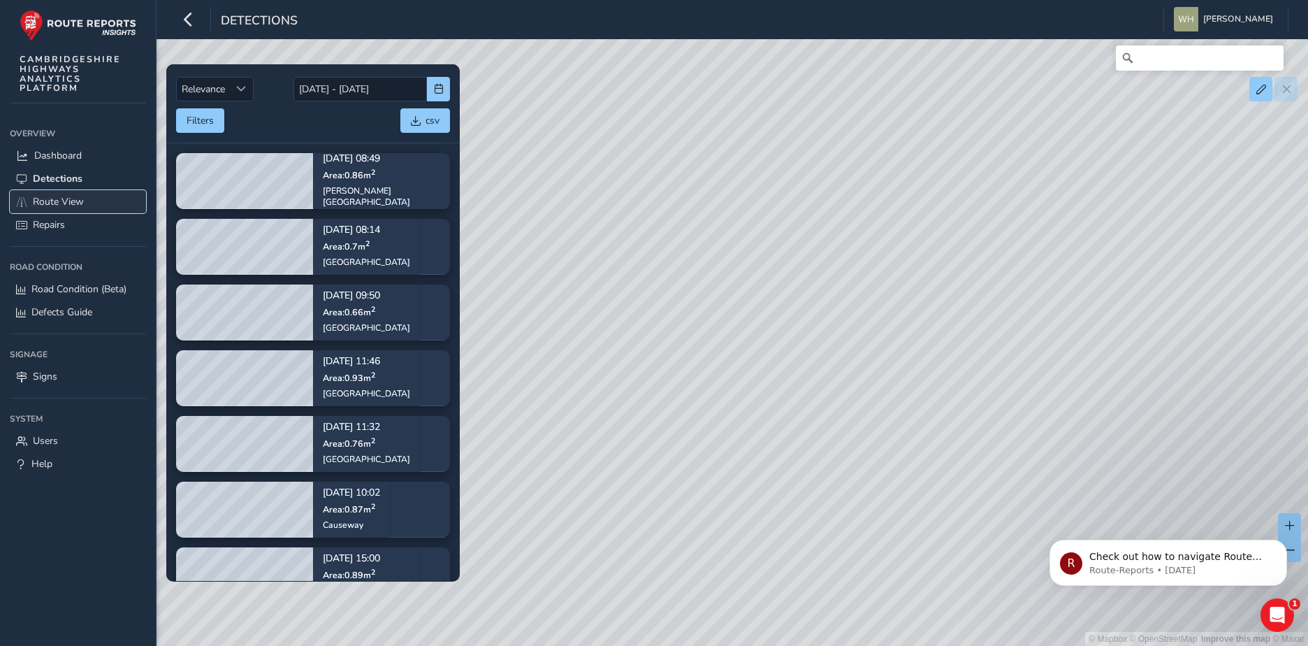
click at [52, 199] on span "Route View" at bounding box center [58, 201] width 51 height 13
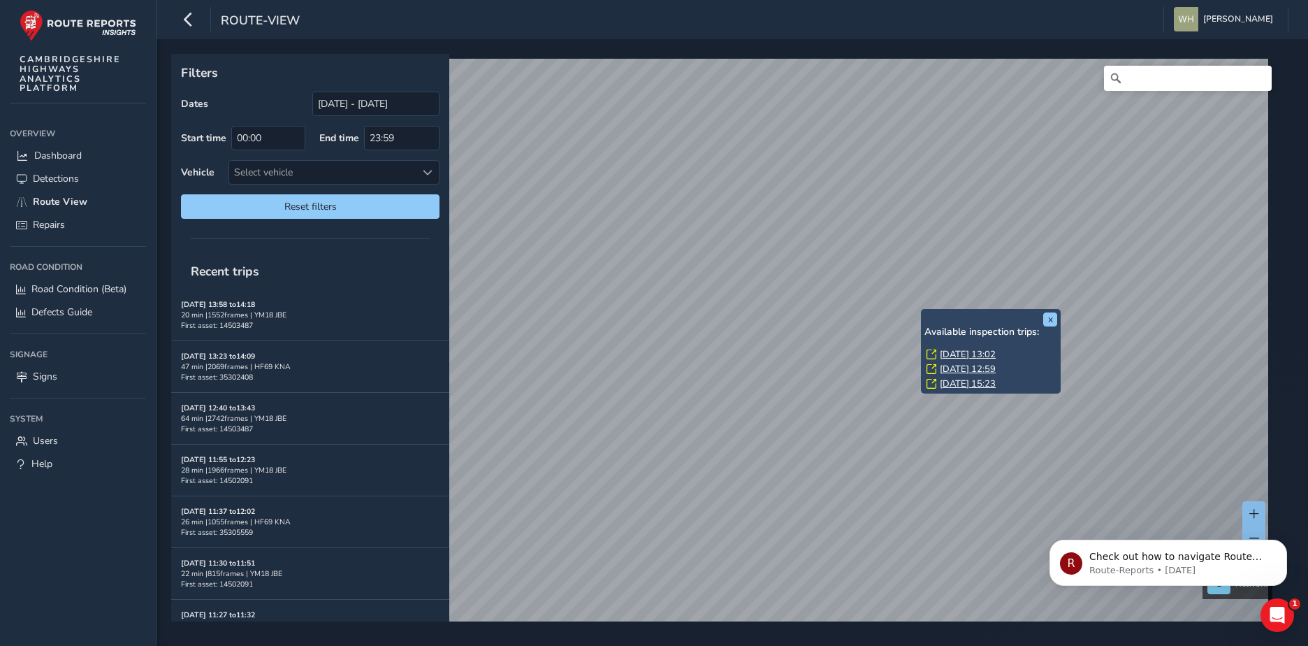
click at [985, 352] on link "Fri, 29 Aug, 13:02" at bounding box center [968, 354] width 56 height 13
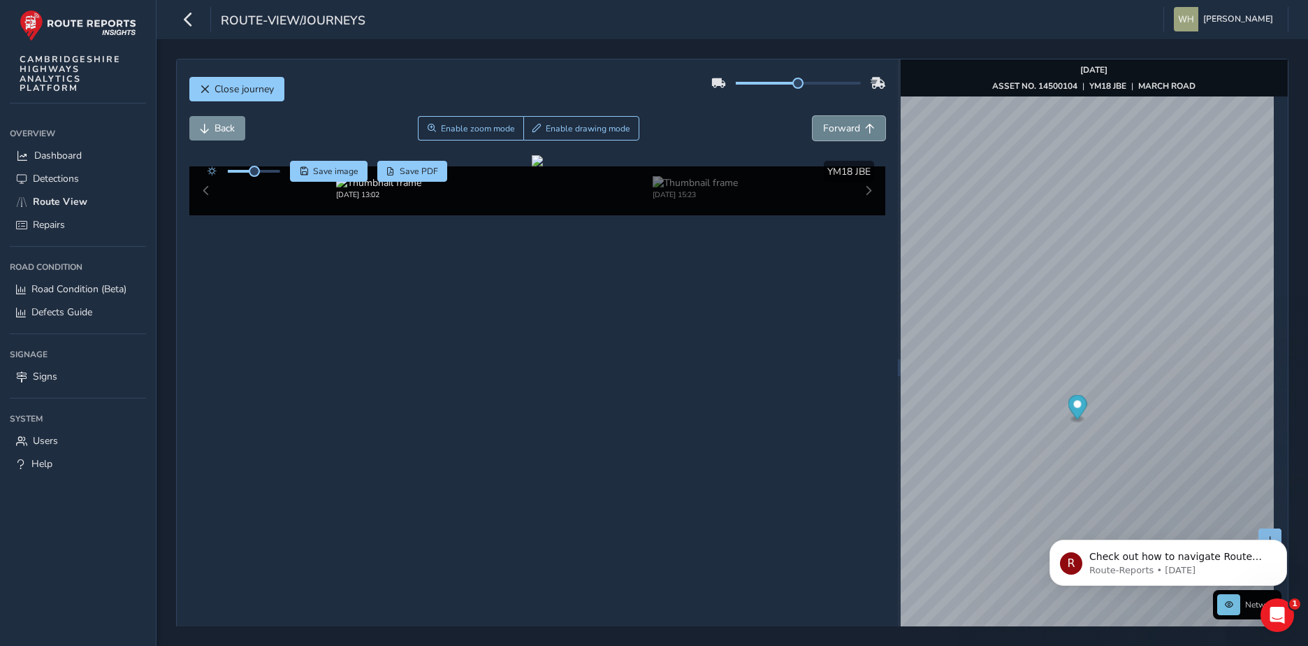
click at [823, 126] on span "Forward" at bounding box center [841, 128] width 37 height 13
click at [823, 125] on span "Forward" at bounding box center [841, 128] width 37 height 13
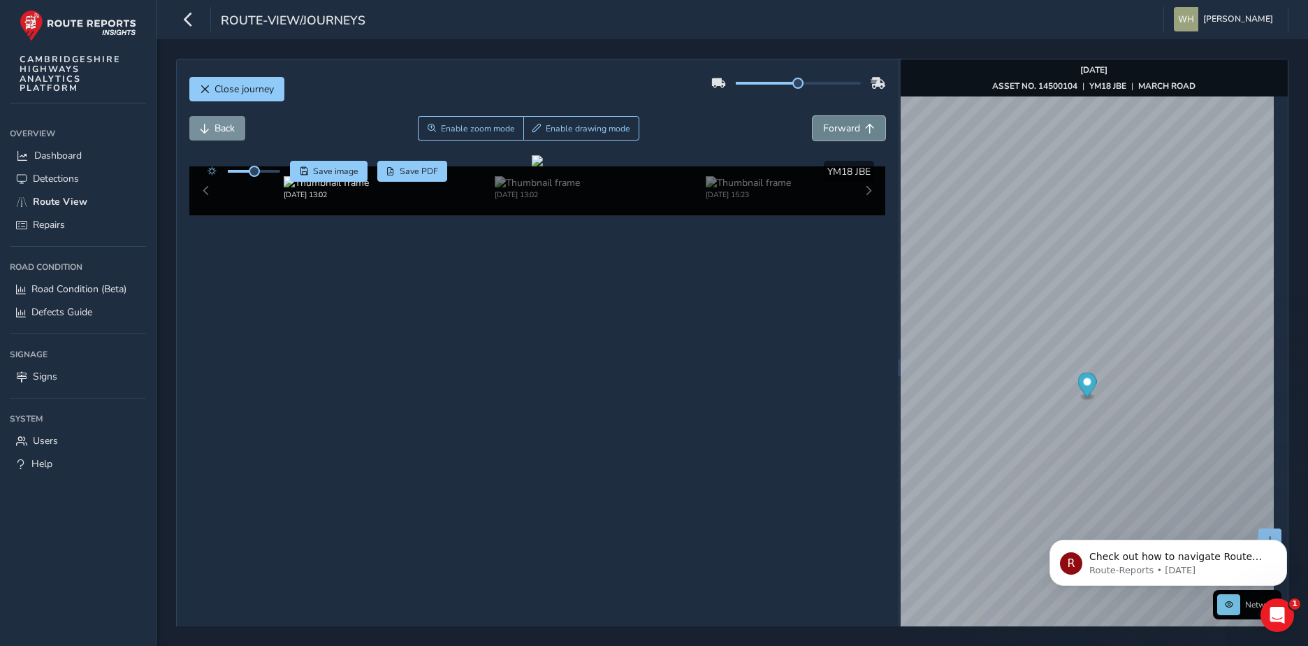
click at [823, 125] on span "Forward" at bounding box center [841, 128] width 37 height 13
